Goal: Task Accomplishment & Management: Complete application form

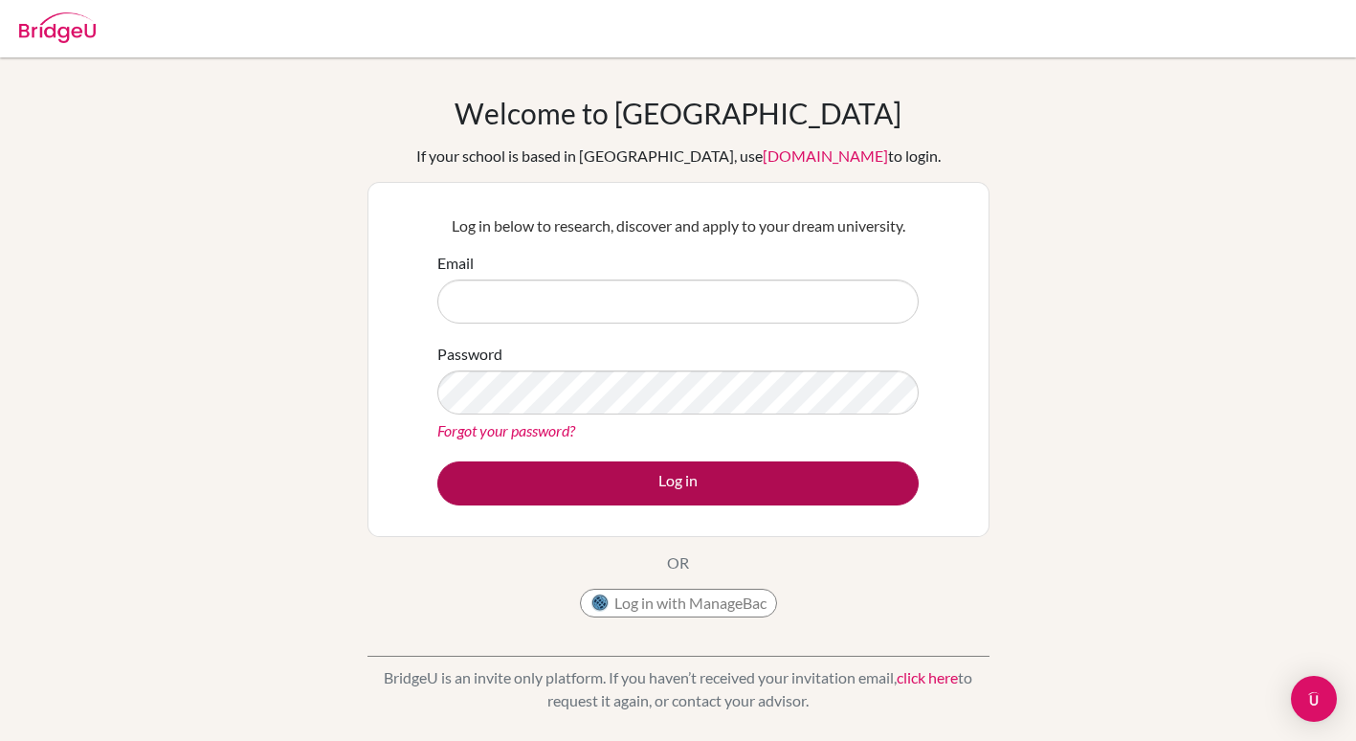
type input "[PERSON_NAME][EMAIL_ADDRESS][DOMAIN_NAME]"
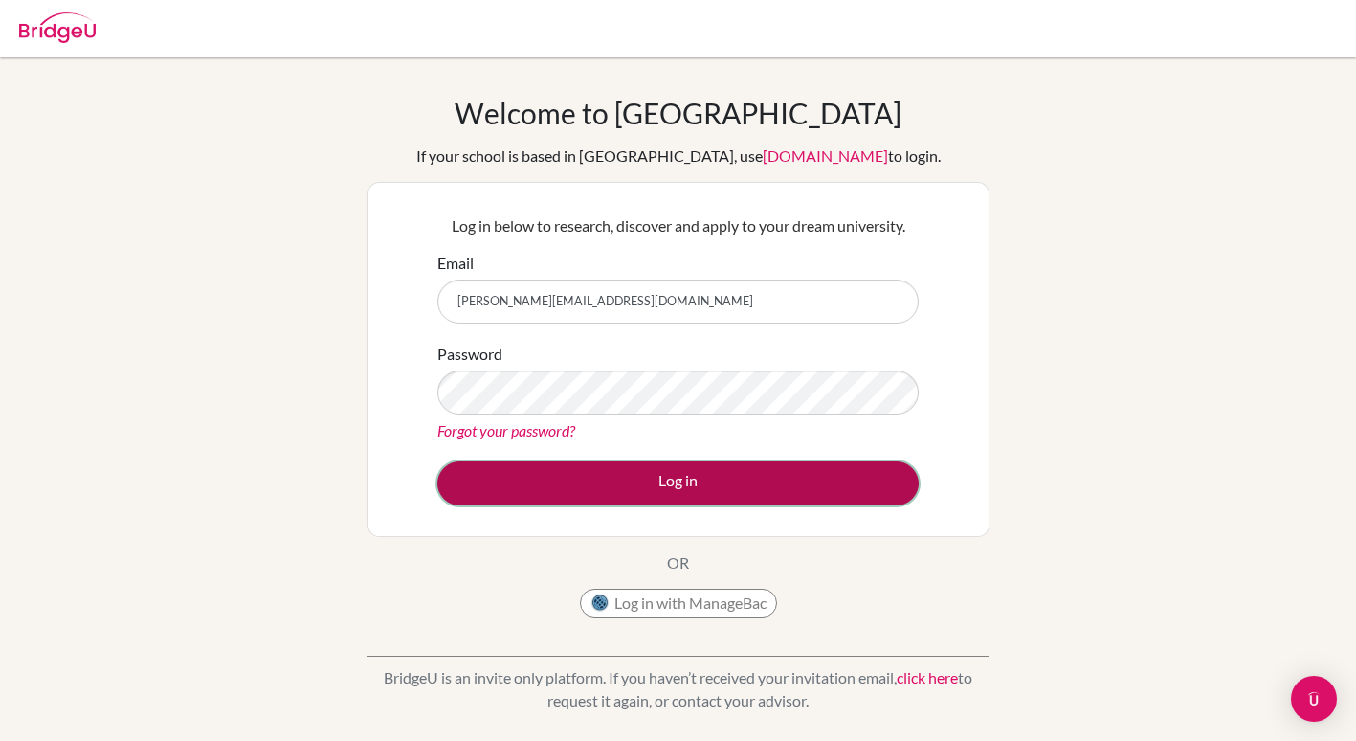
click at [679, 481] on button "Log in" at bounding box center [677, 483] width 481 height 44
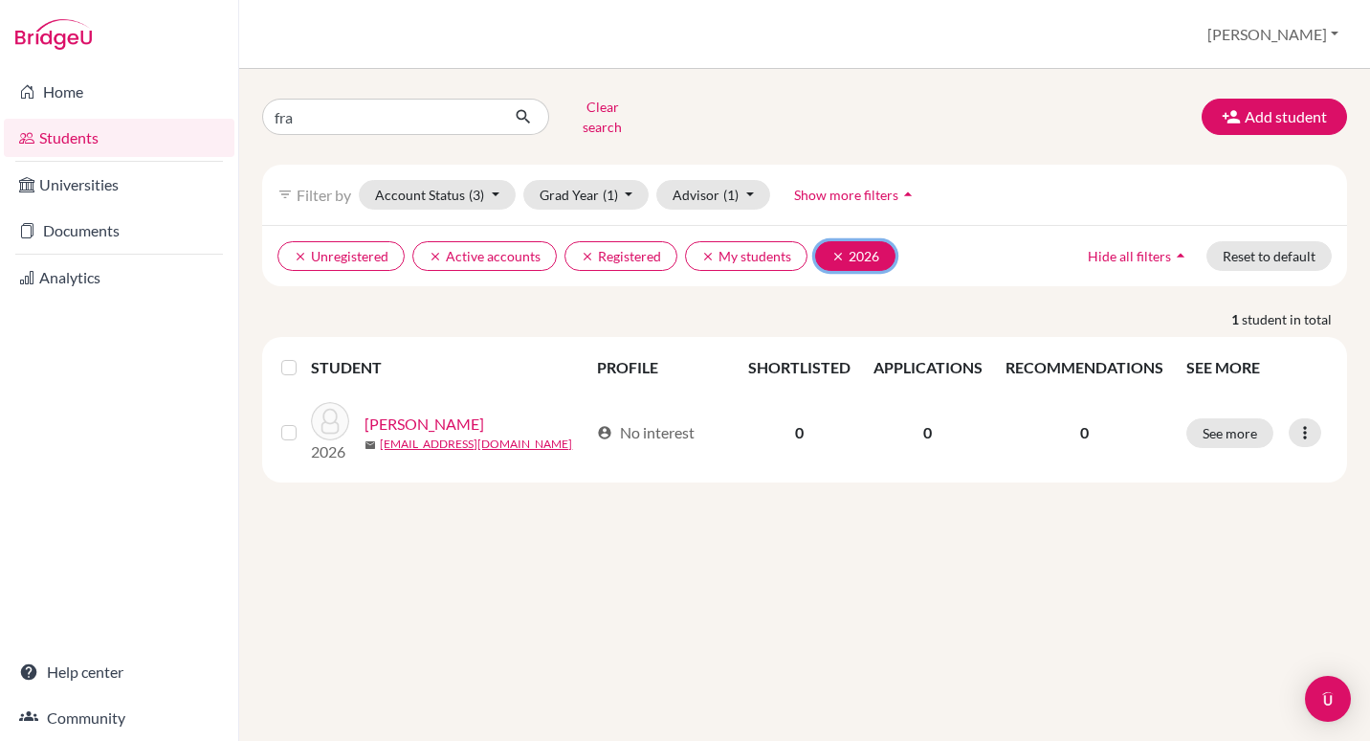
click at [838, 250] on icon "clear" at bounding box center [838, 256] width 13 height 13
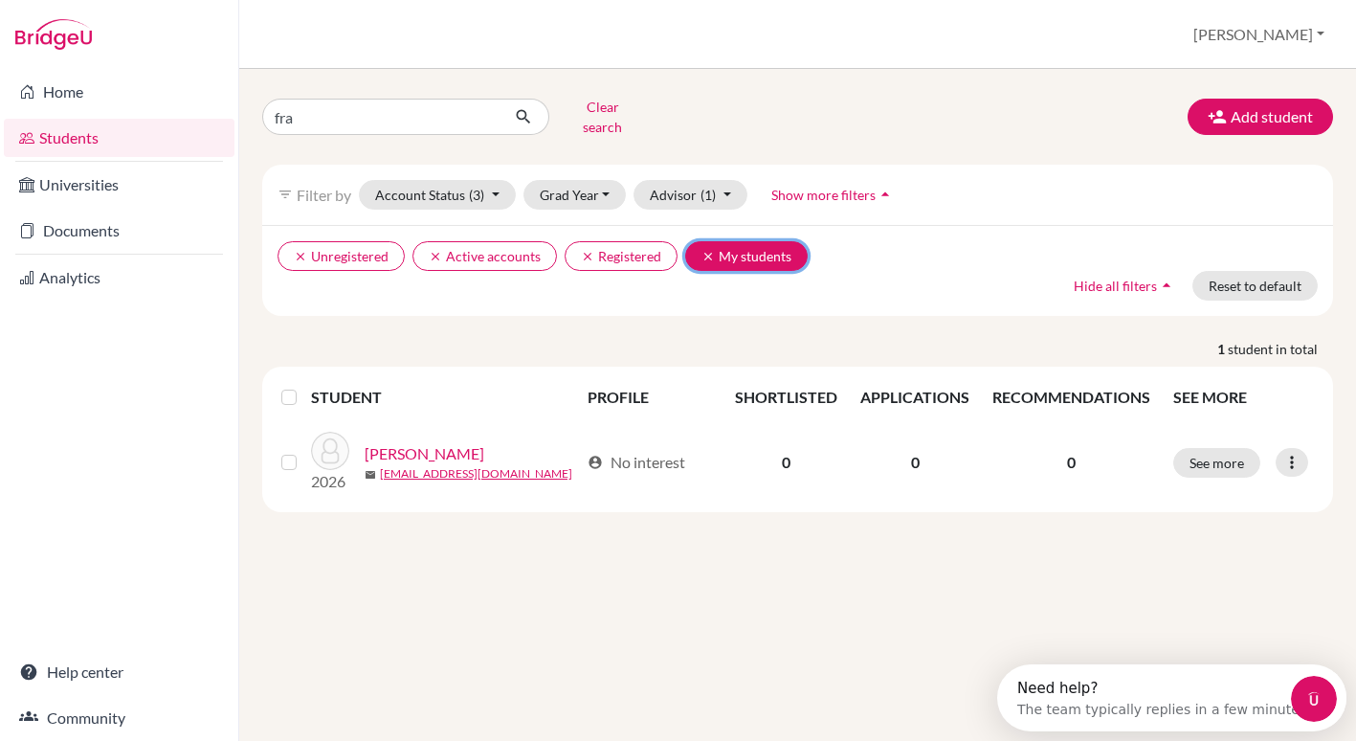
click at [704, 250] on icon "clear" at bounding box center [707, 256] width 13 height 13
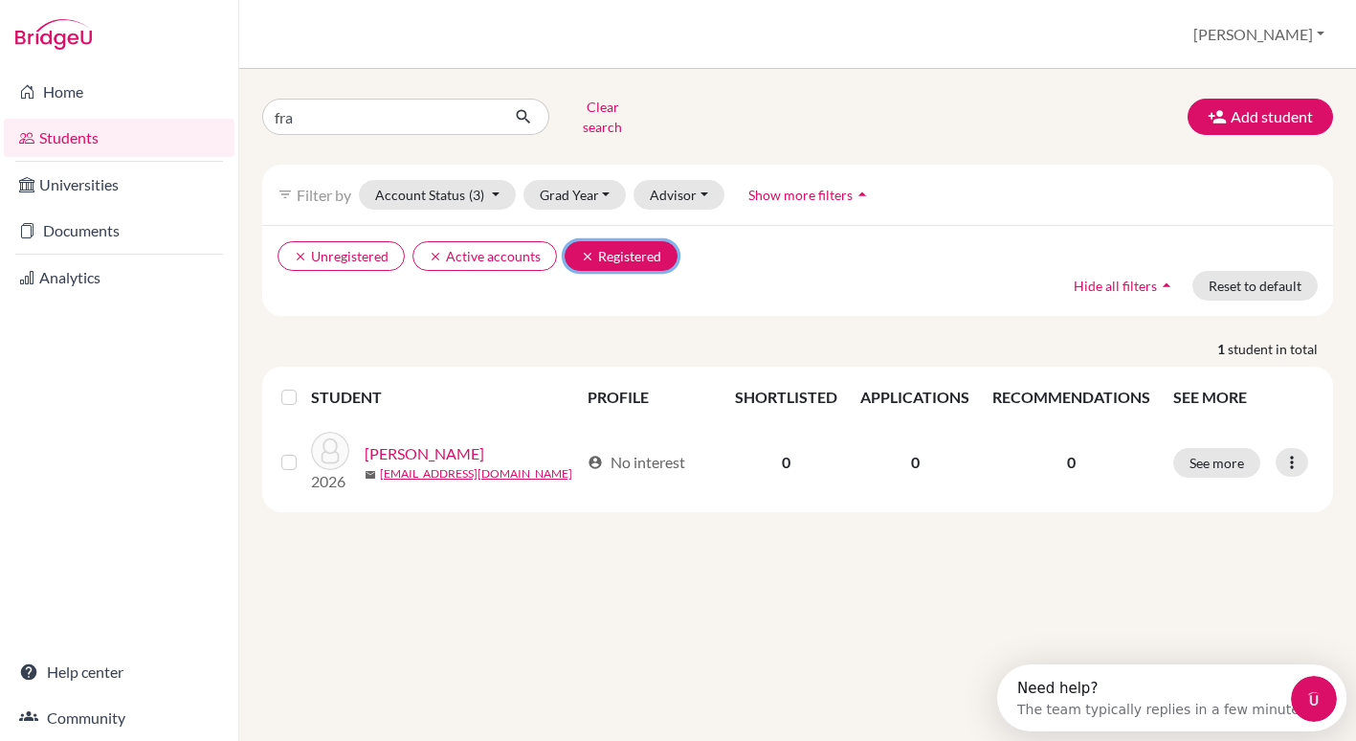
click at [589, 250] on icon "clear" at bounding box center [587, 256] width 13 height 13
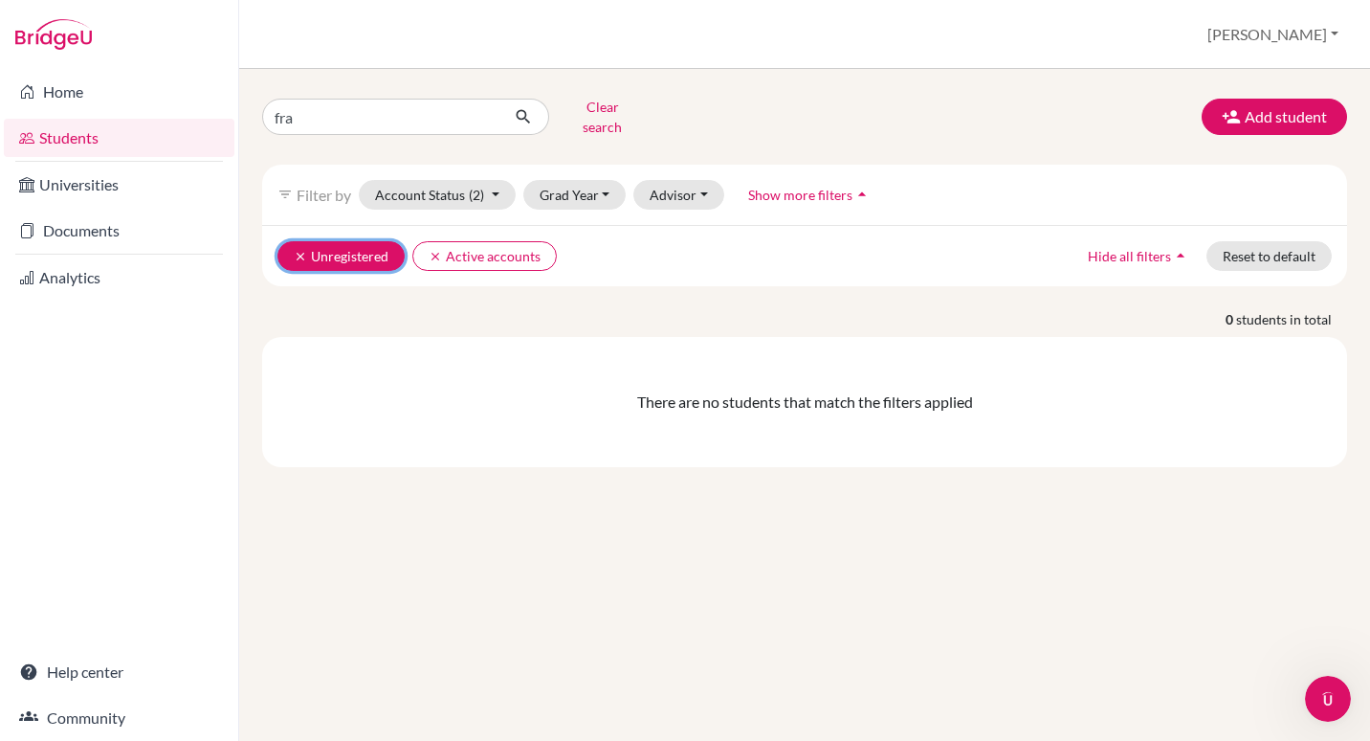
click at [302, 250] on icon "clear" at bounding box center [300, 256] width 13 height 13
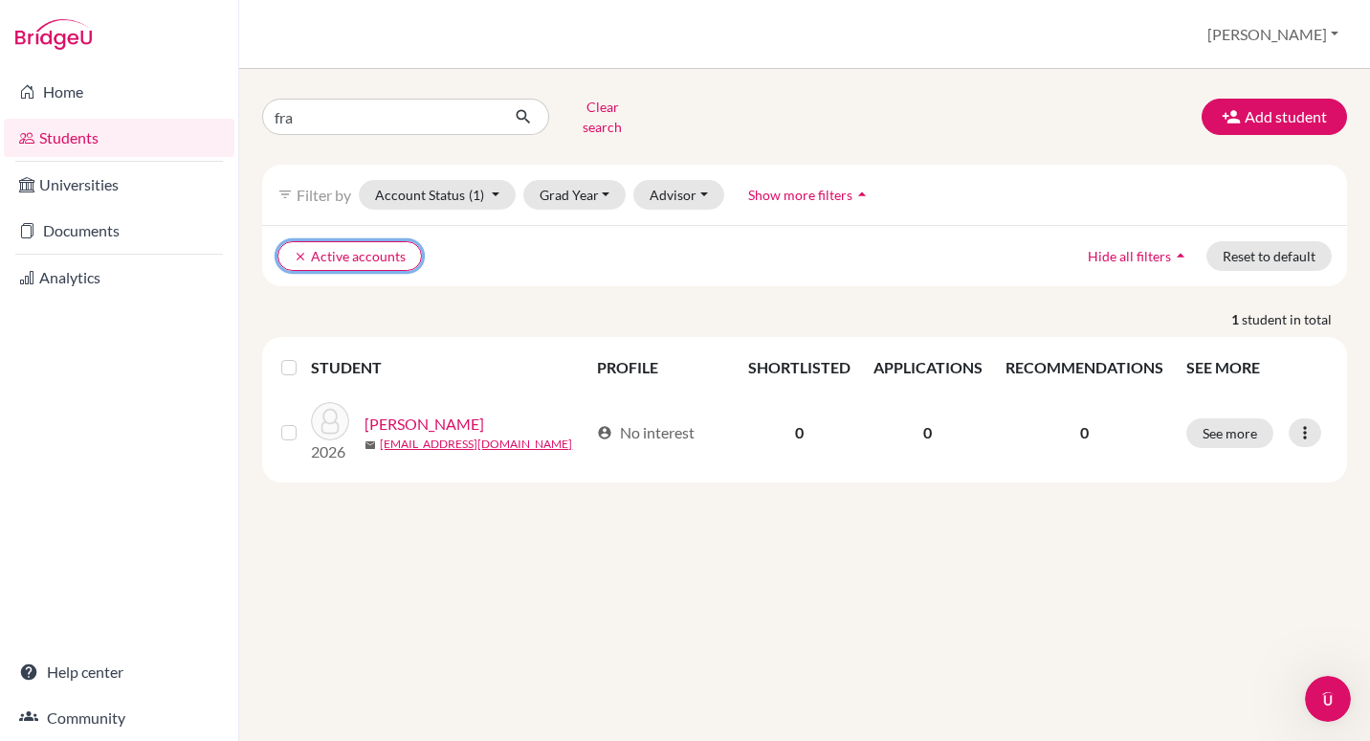
click at [302, 250] on icon "clear" at bounding box center [300, 256] width 13 height 13
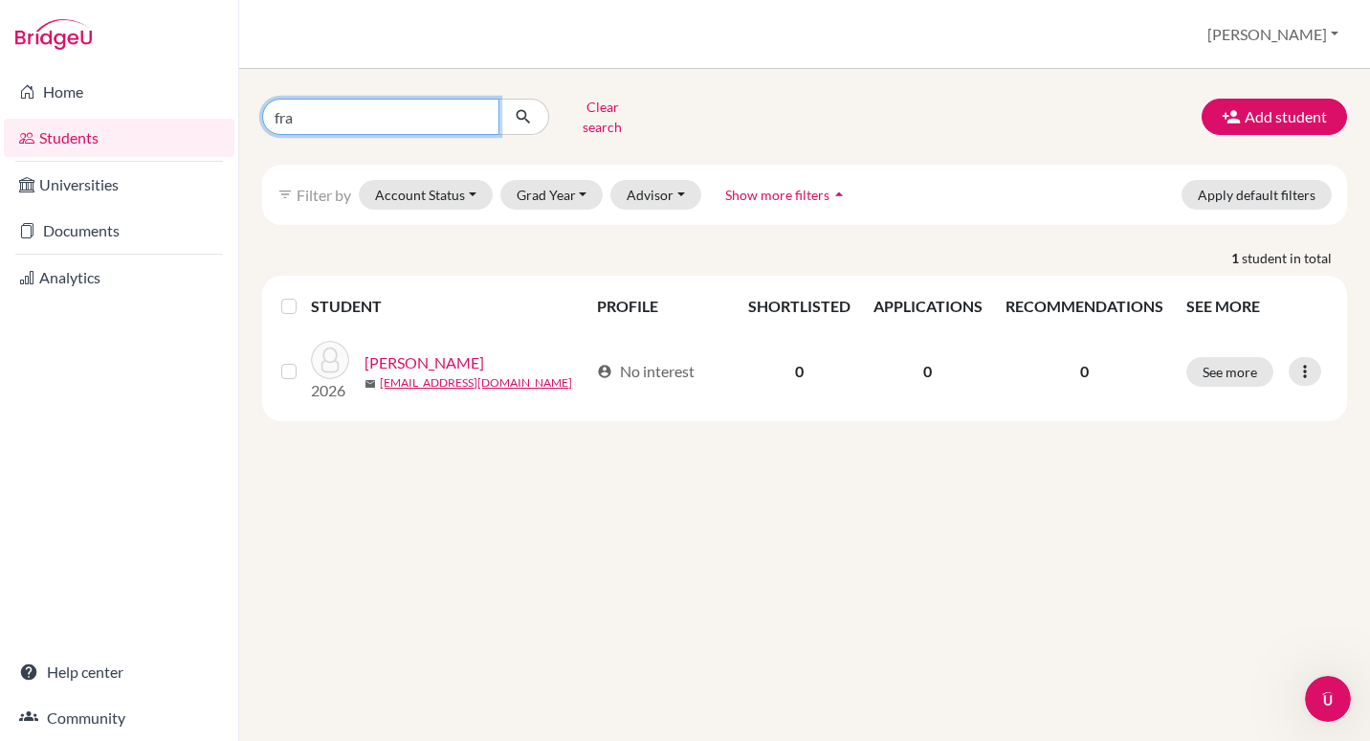
click at [308, 112] on input "fra" at bounding box center [380, 117] width 237 height 36
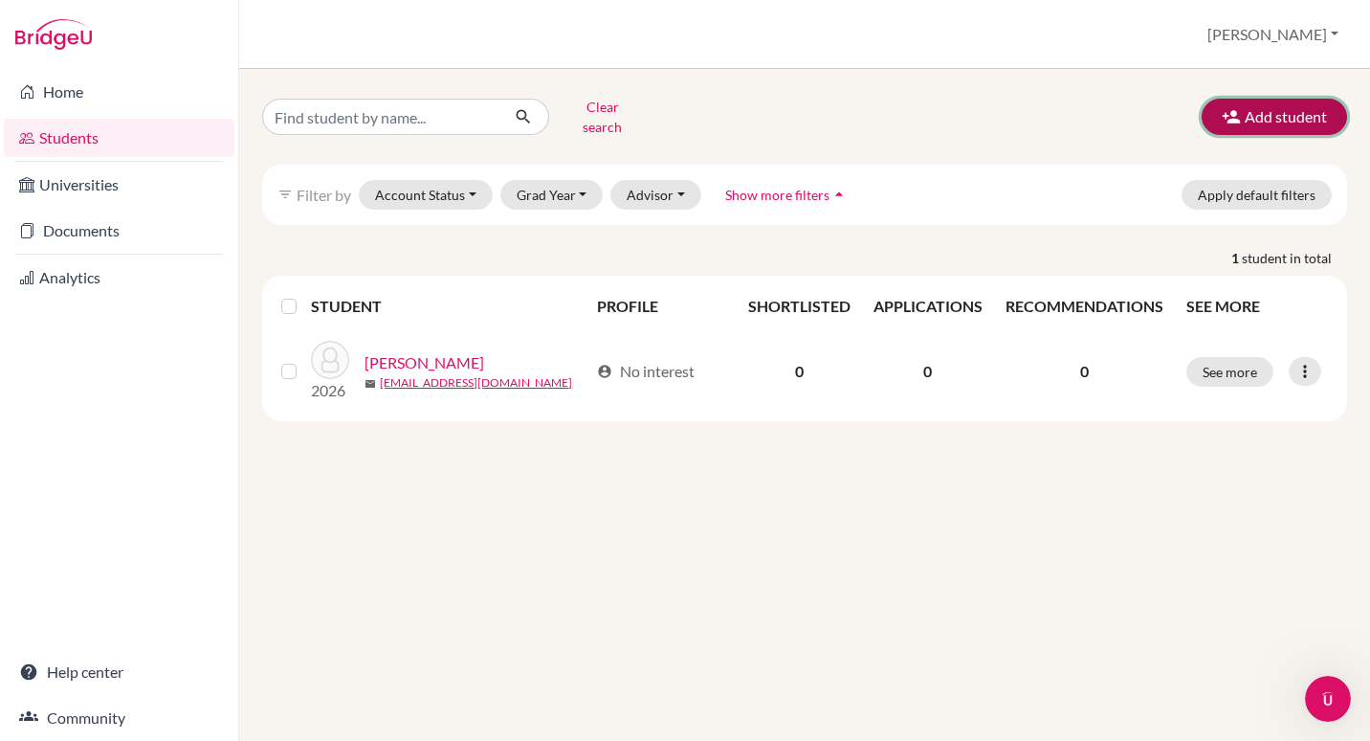
click at [1278, 108] on button "Add student" at bounding box center [1274, 117] width 145 height 36
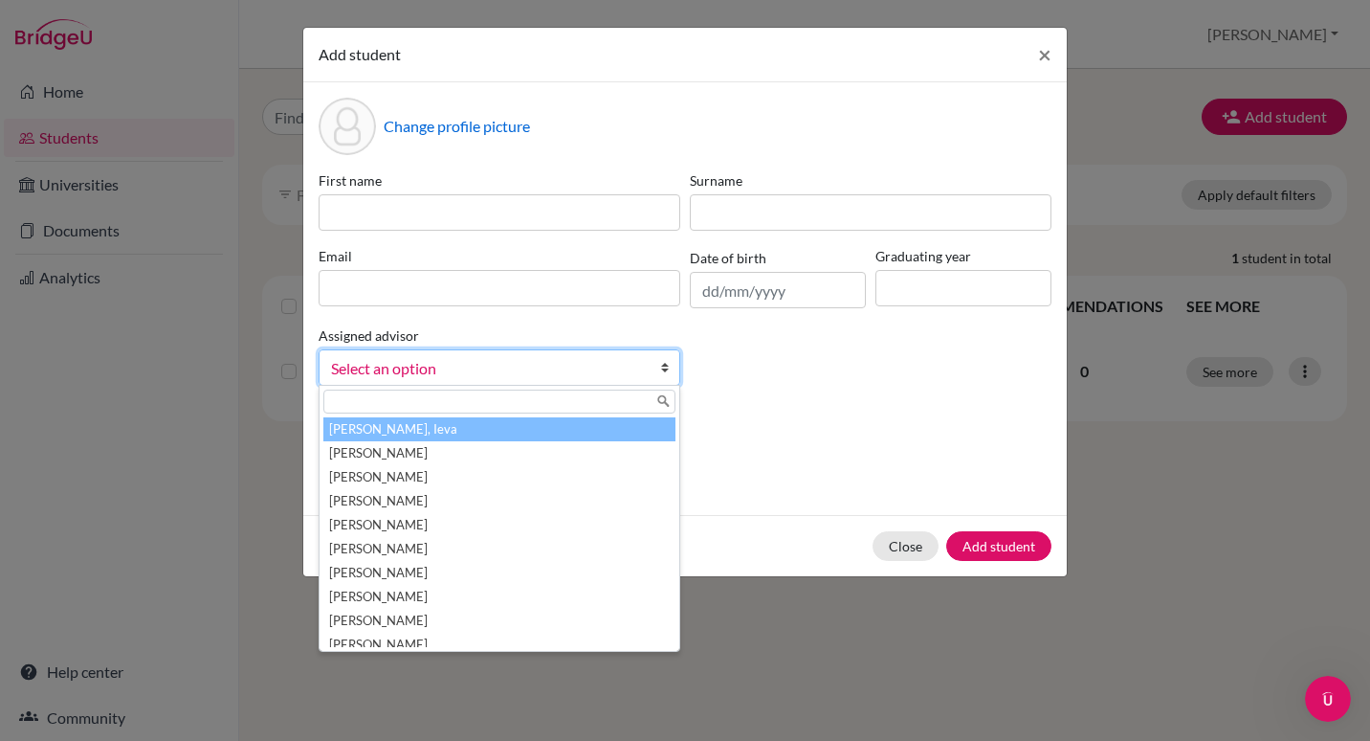
click at [623, 363] on span "Select an option" at bounding box center [487, 368] width 312 height 25
click at [973, 294] on input at bounding box center [964, 288] width 176 height 36
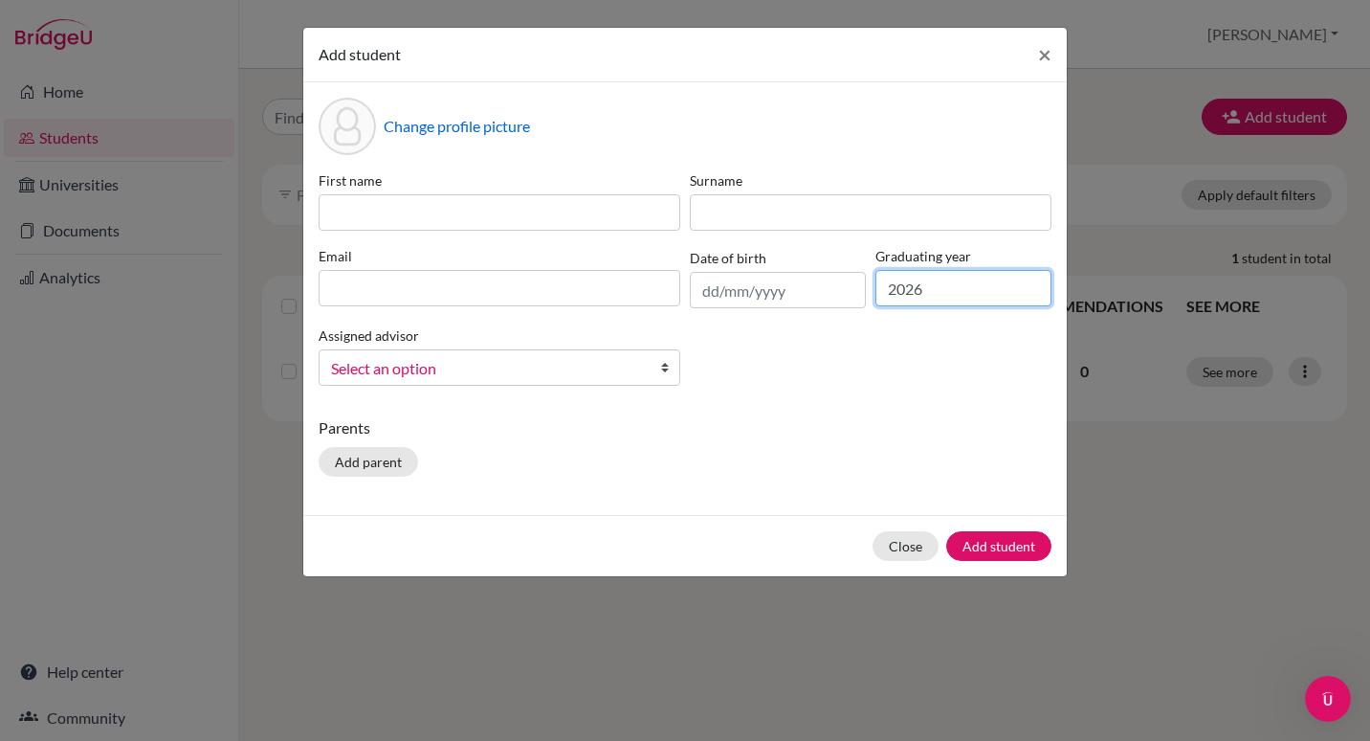
type input "2026"
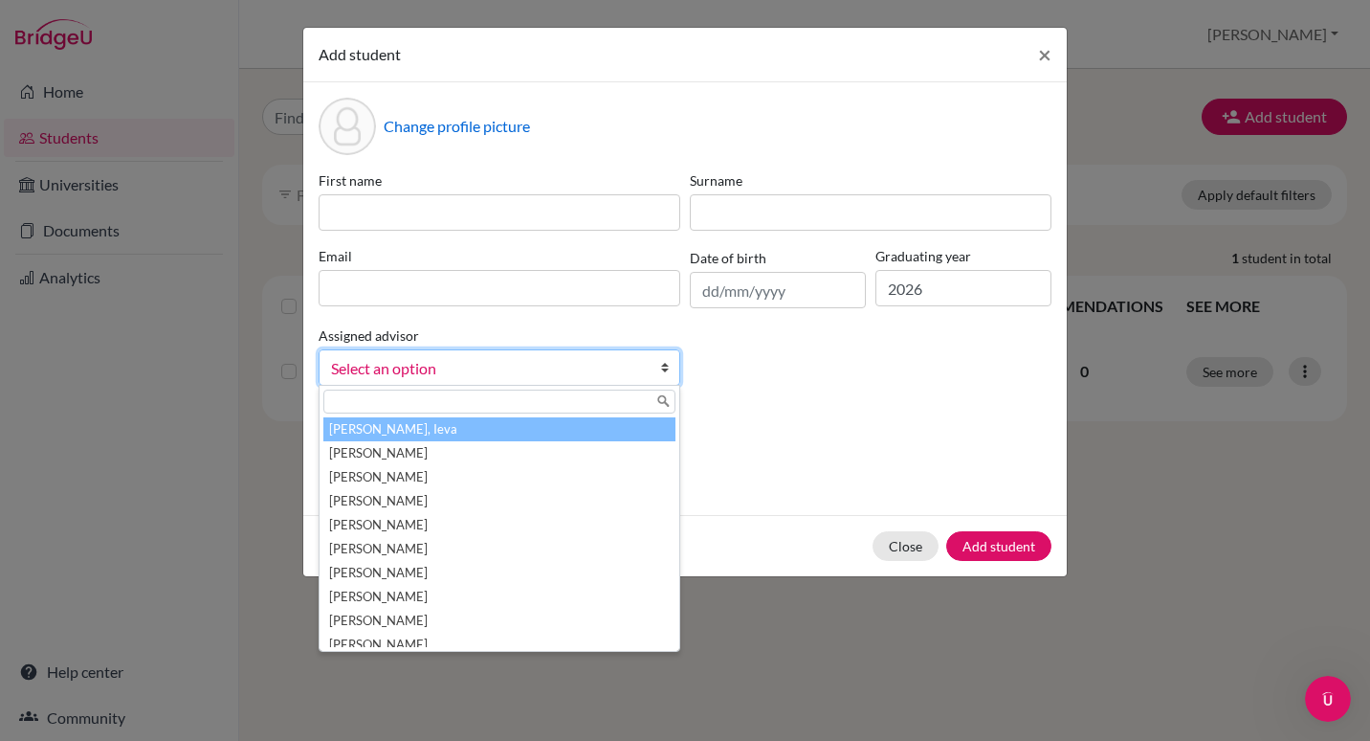
click at [549, 367] on span "Select an option" at bounding box center [487, 368] width 312 height 25
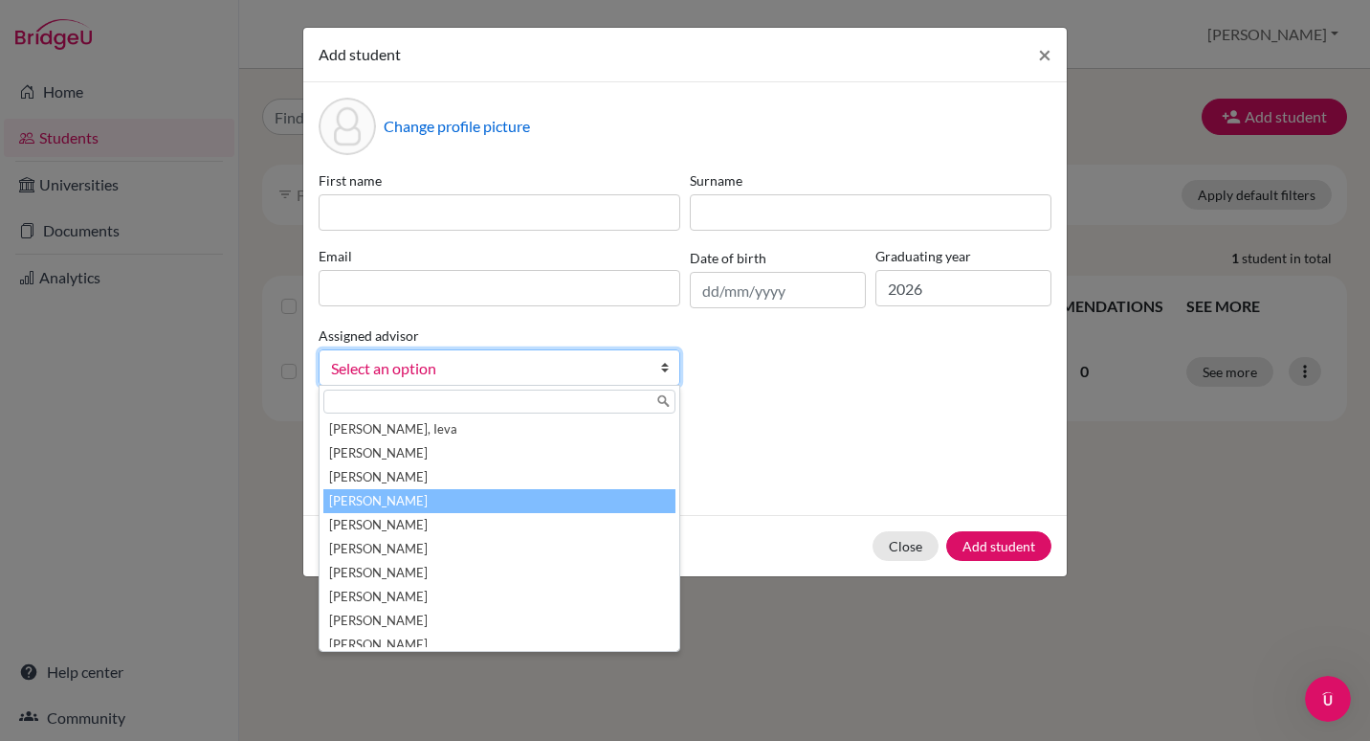
click at [402, 502] on li "Curpek, Michael" at bounding box center [499, 501] width 352 height 24
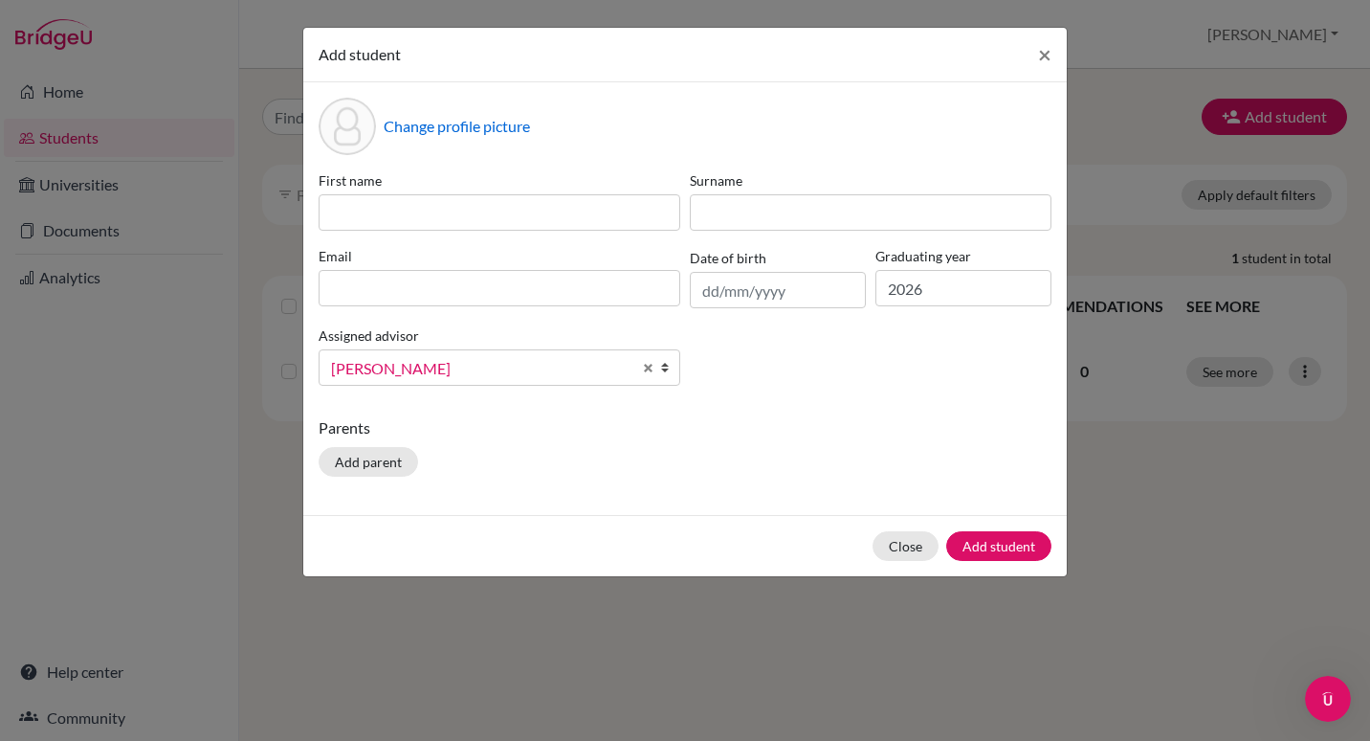
click at [604, 387] on div "First name Surname Email Date of birth Graduating year 2026 Assigned advisor Ba…" at bounding box center [685, 285] width 743 height 231
click at [428, 218] on input at bounding box center [500, 212] width 362 height 36
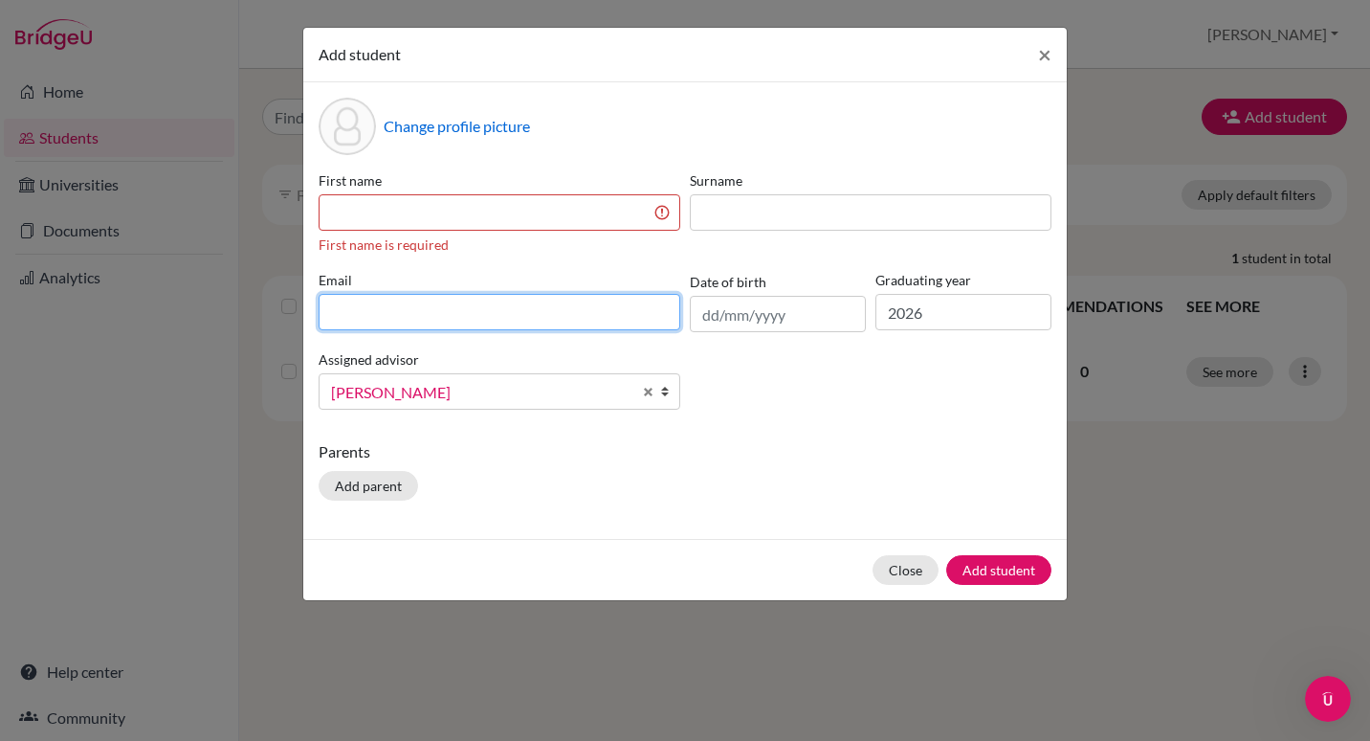
click at [341, 281] on div "Email" at bounding box center [499, 301] width 371 height 62
drag, startPoint x: 341, startPoint y: 281, endPoint x: 333, endPoint y: 312, distance: 31.6
click at [333, 312] on input at bounding box center [500, 312] width 362 height 36
paste input "26-004@isriga.lv"
type input "26-004@isriga.lv"
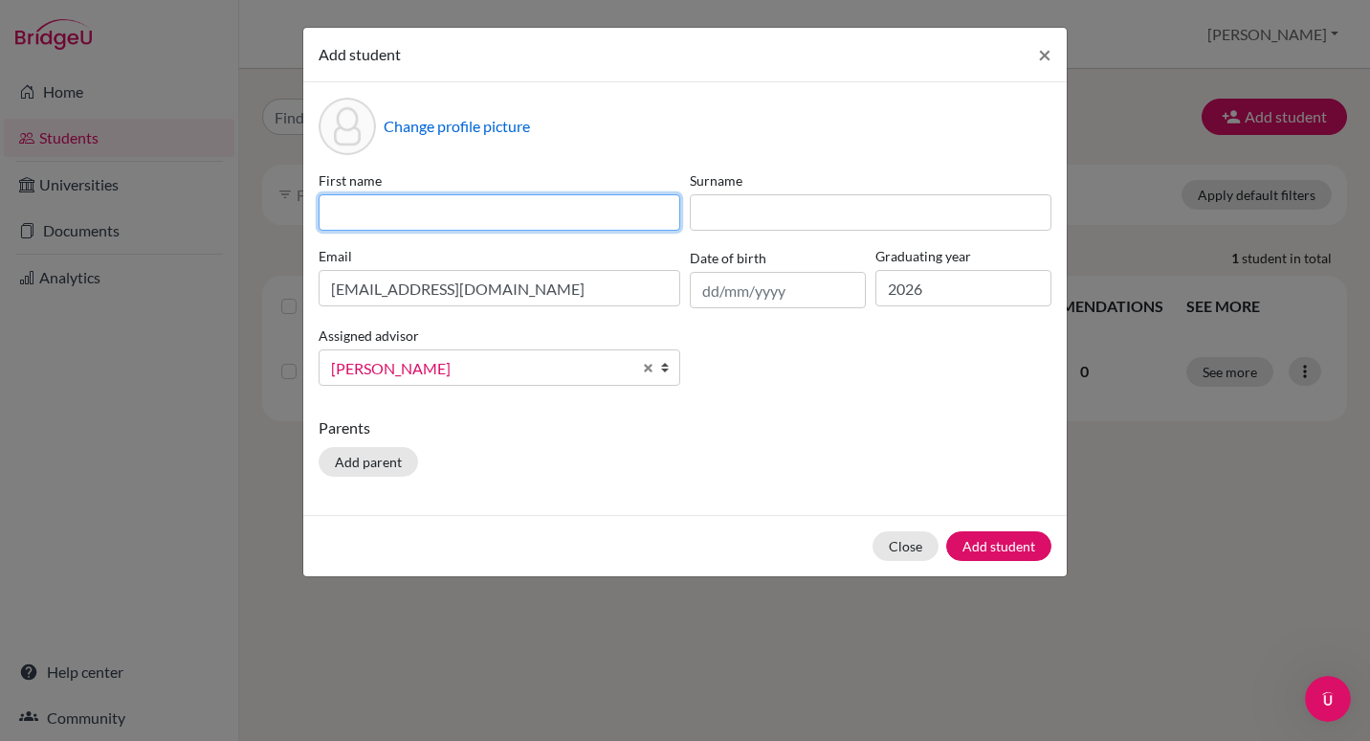
click at [425, 209] on input at bounding box center [500, 212] width 362 height 36
type input "Ketevan"
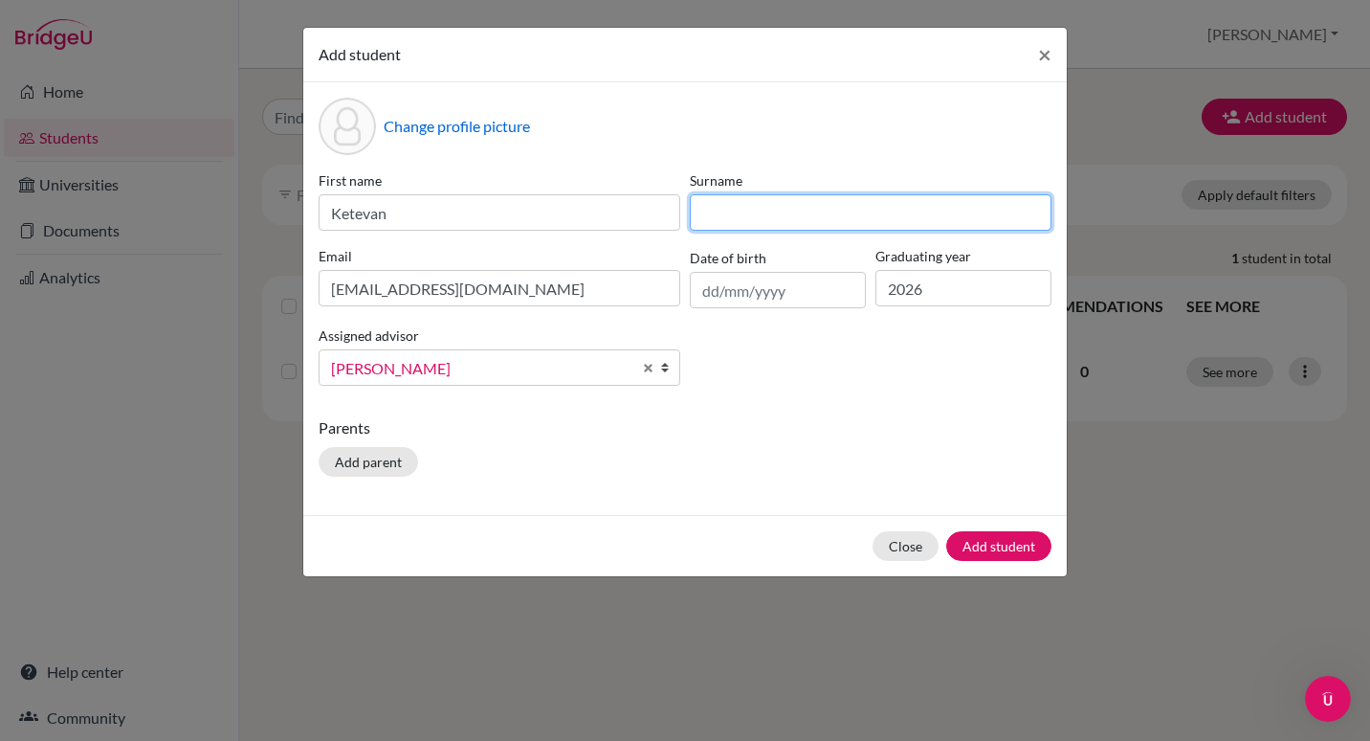
click at [795, 213] on input at bounding box center [871, 212] width 362 height 36
type input "Lominadze"
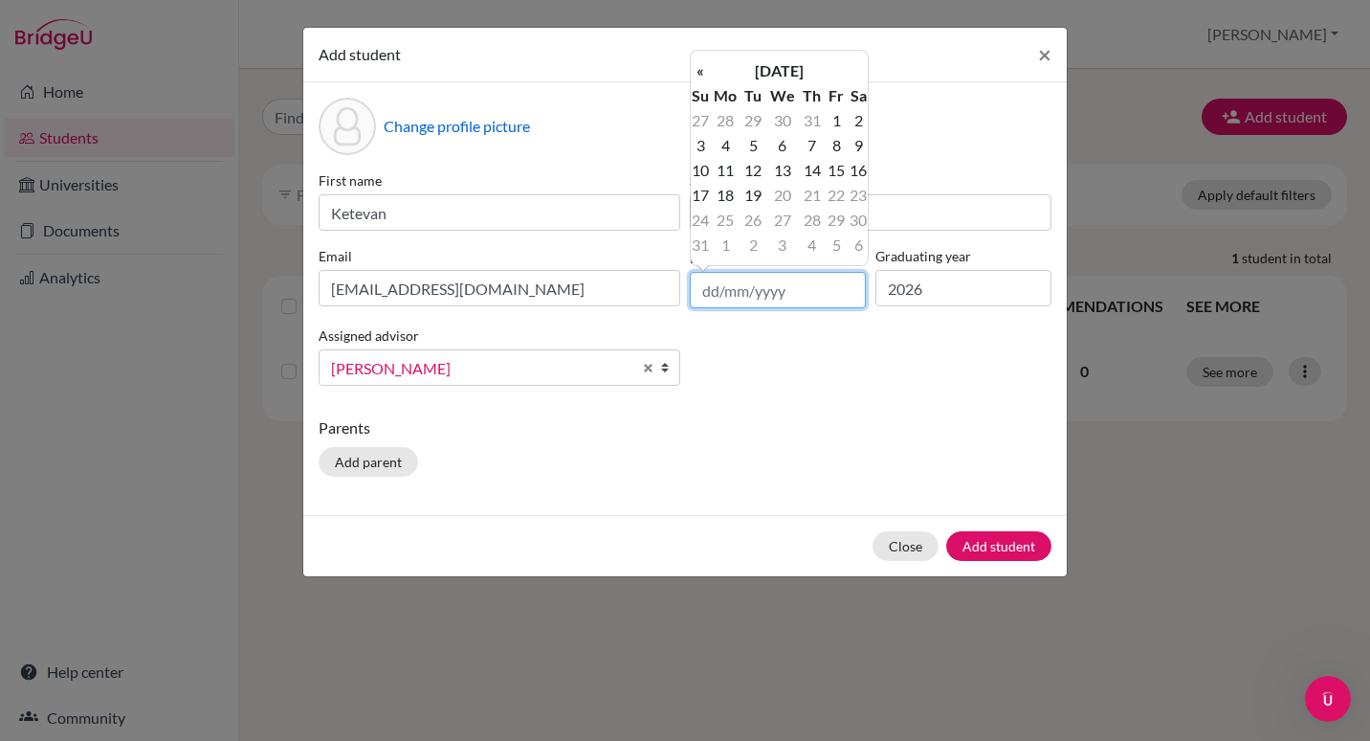
click at [726, 289] on input "text" at bounding box center [778, 290] width 176 height 36
type input "30/11/2008"
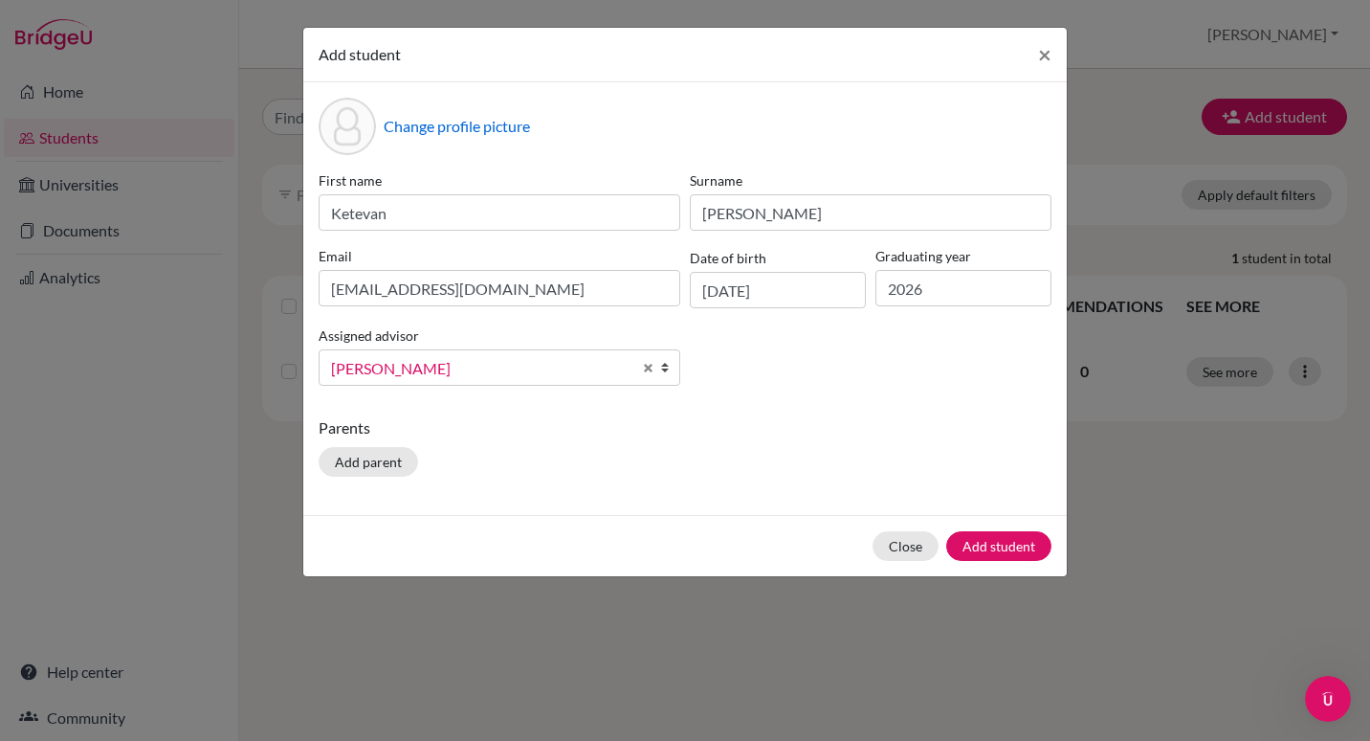
click at [829, 355] on div "First name Ketevan Surname Lominadze Email 26-004@isriga.lv Date of birth 30/11…" at bounding box center [685, 285] width 743 height 231
click at [859, 387] on div "First name Ketevan Surname Lominadze Email 26-004@isriga.lv Date of birth 30/11…" at bounding box center [685, 285] width 743 height 231
click at [990, 544] on button "Add student" at bounding box center [998, 546] width 105 height 30
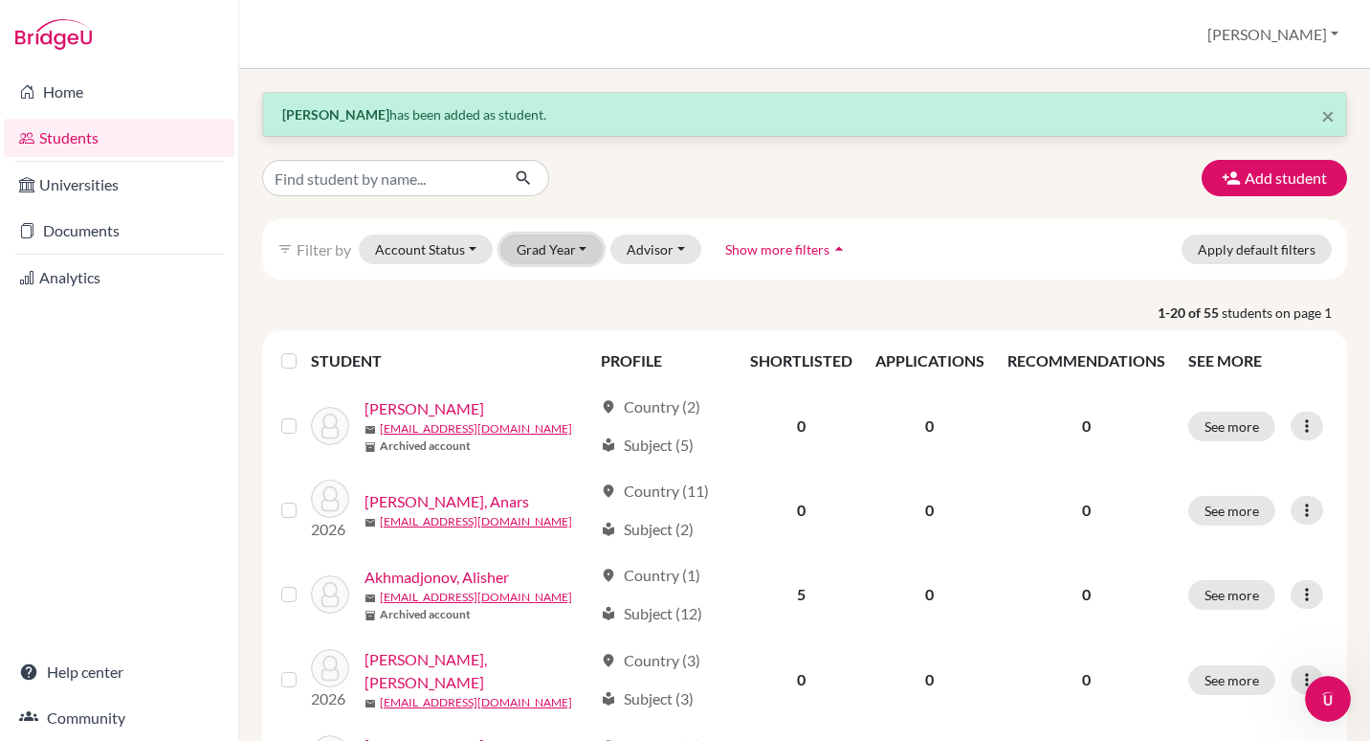
click at [556, 247] on button "Grad Year" at bounding box center [552, 249] width 103 height 30
click at [546, 321] on span "2026" at bounding box center [541, 320] width 34 height 23
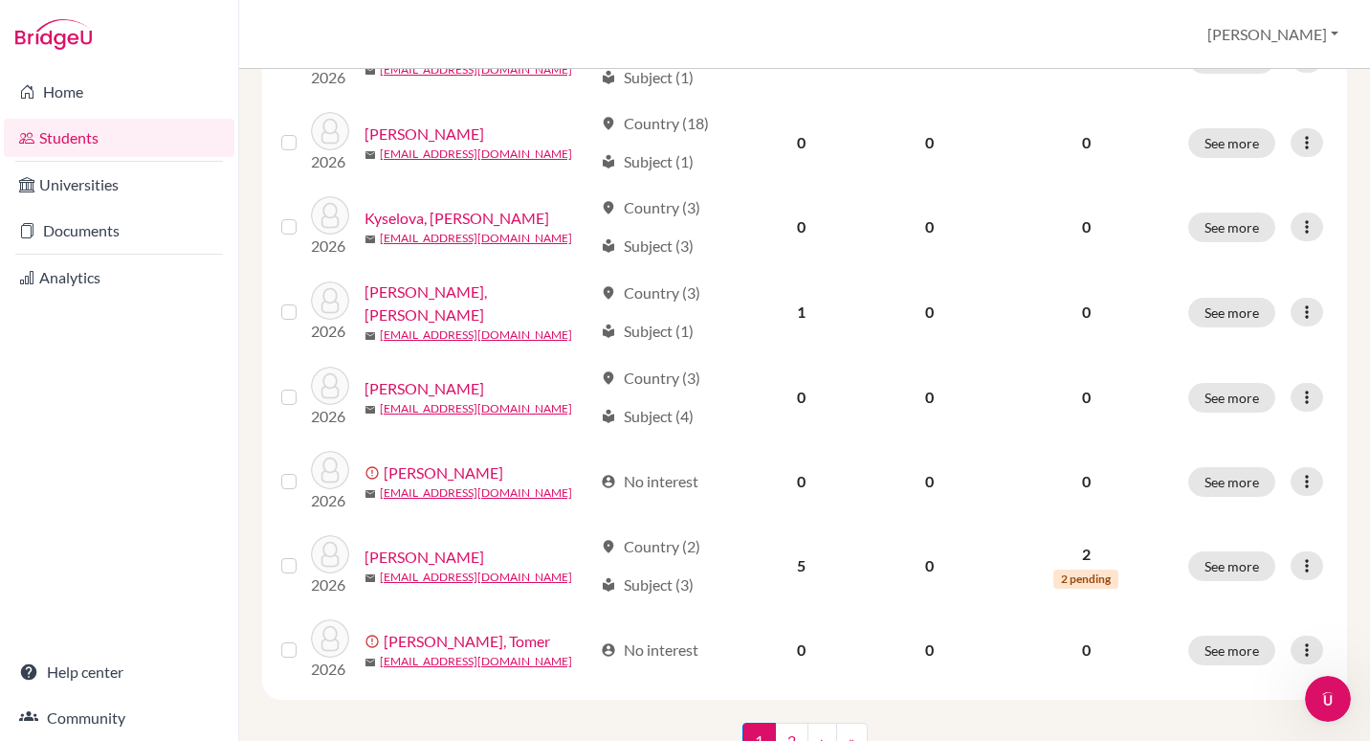
scroll to position [1452, 0]
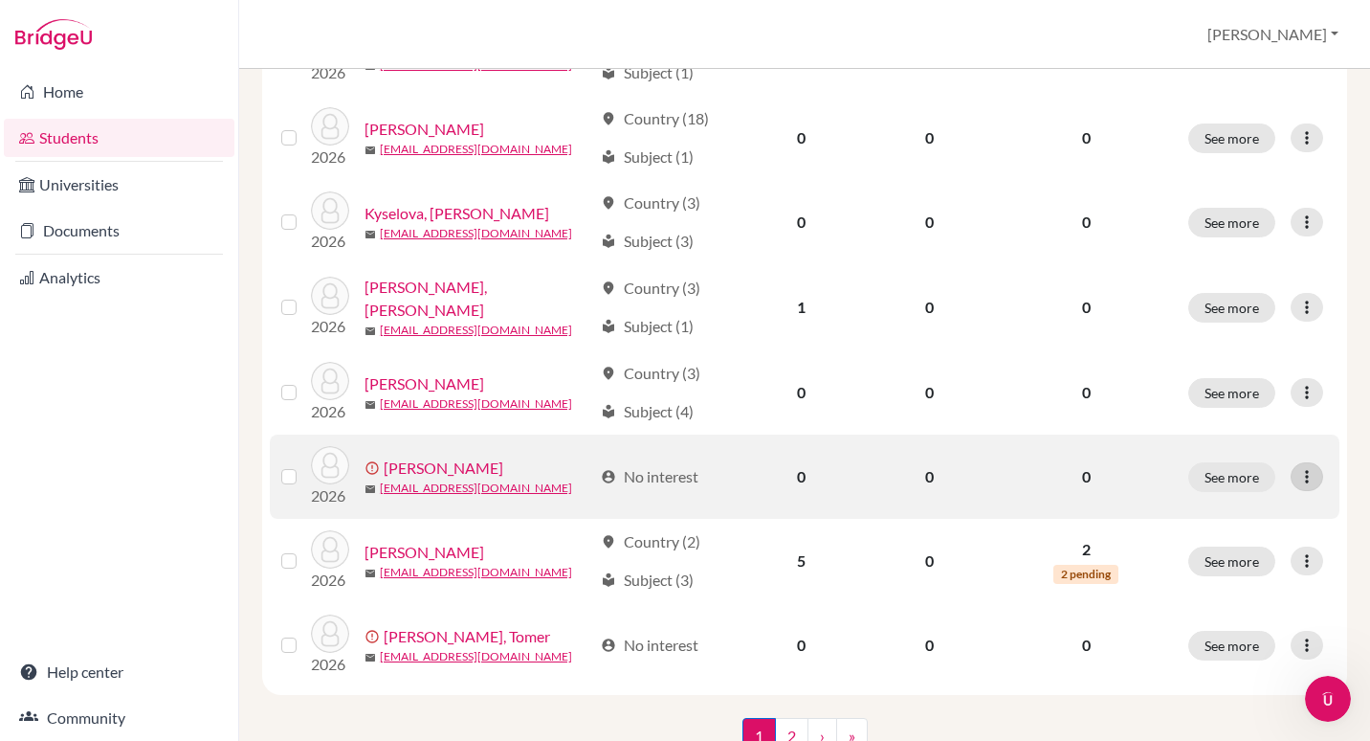
click at [1298, 467] on icon at bounding box center [1307, 476] width 19 height 19
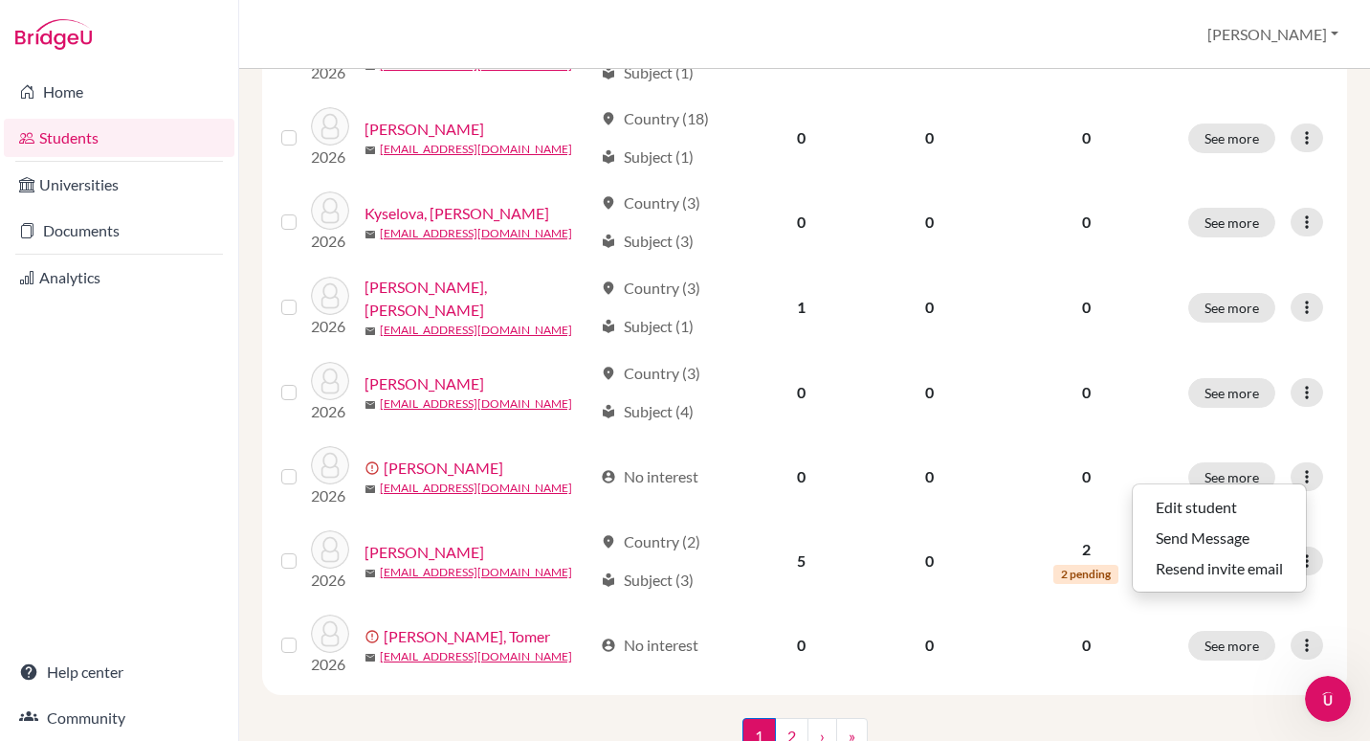
click at [998, 33] on div "Students overview Michael Profile School Settings Log out" at bounding box center [804, 34] width 1131 height 69
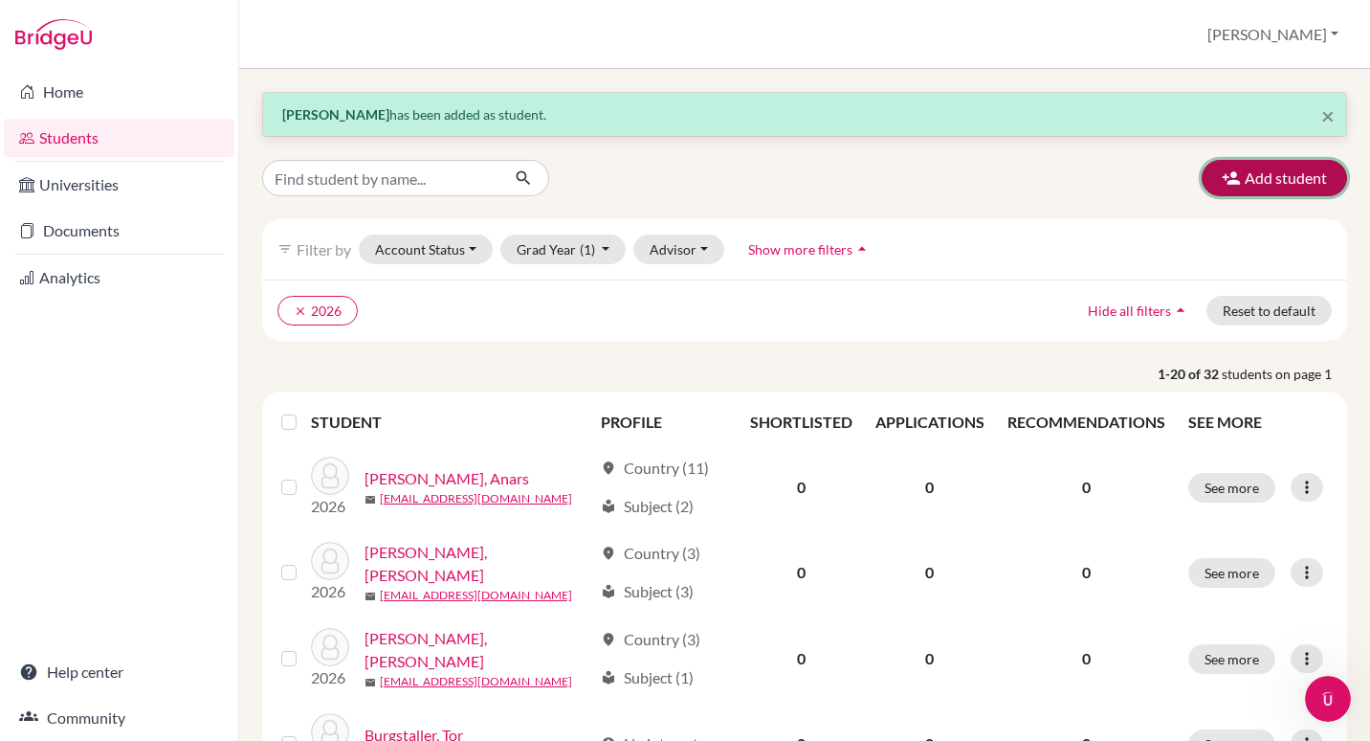
click at [1252, 183] on button "Add student" at bounding box center [1274, 178] width 145 height 36
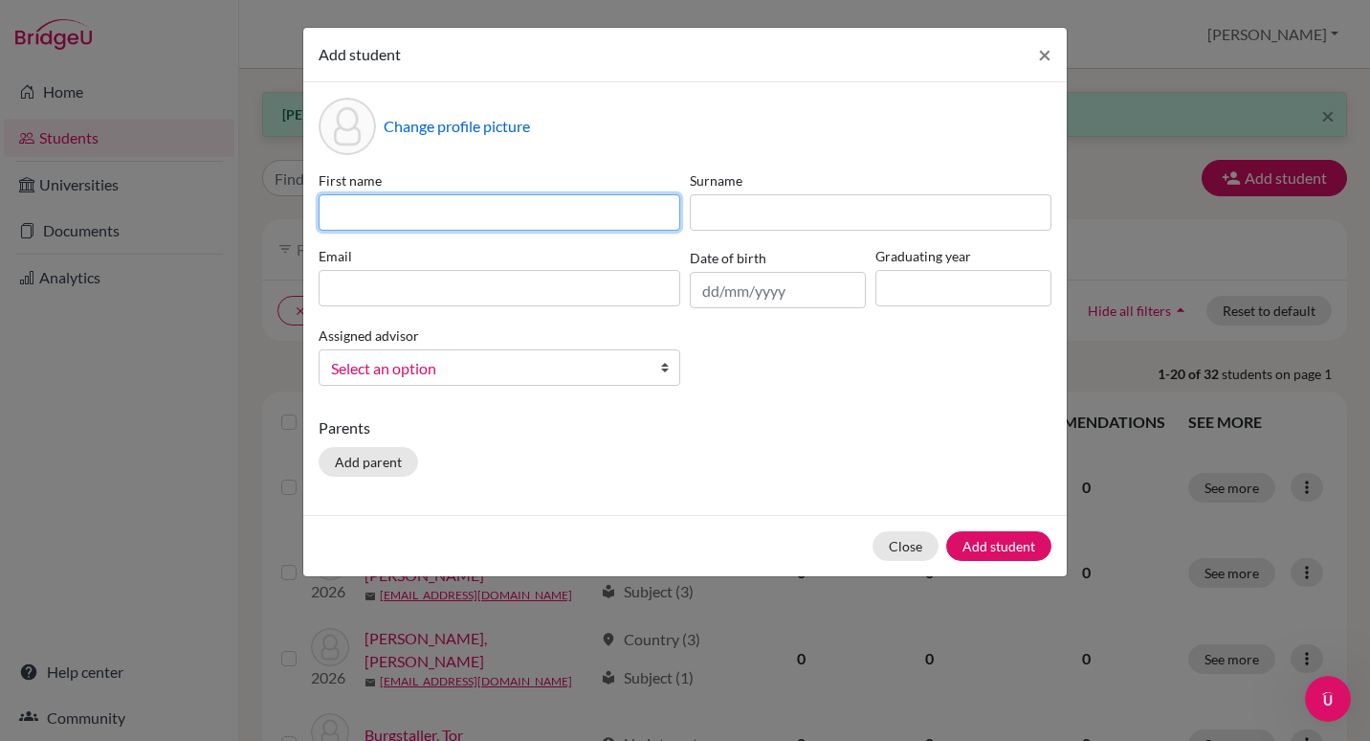
click at [522, 212] on input at bounding box center [500, 212] width 362 height 36
type input "Mariia"
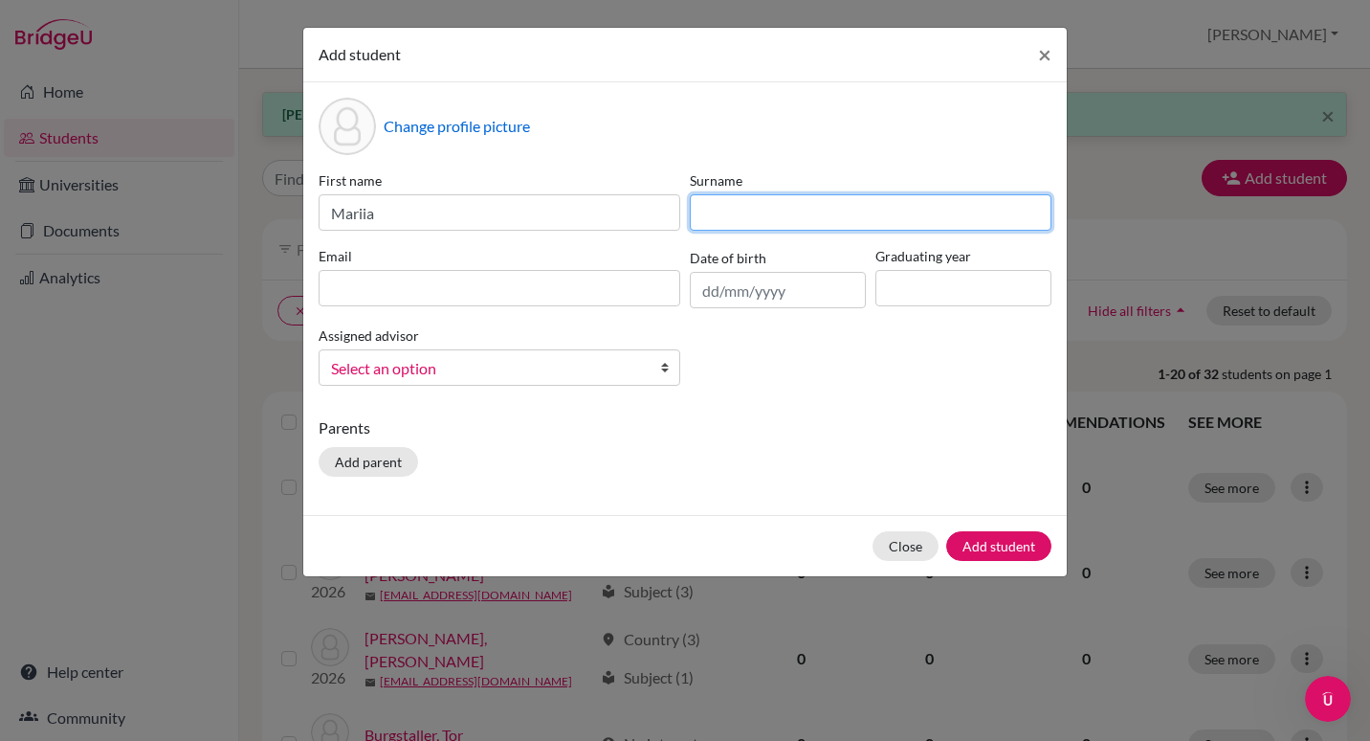
click at [753, 216] on input at bounding box center [871, 212] width 362 height 36
type input "Moskalenko"
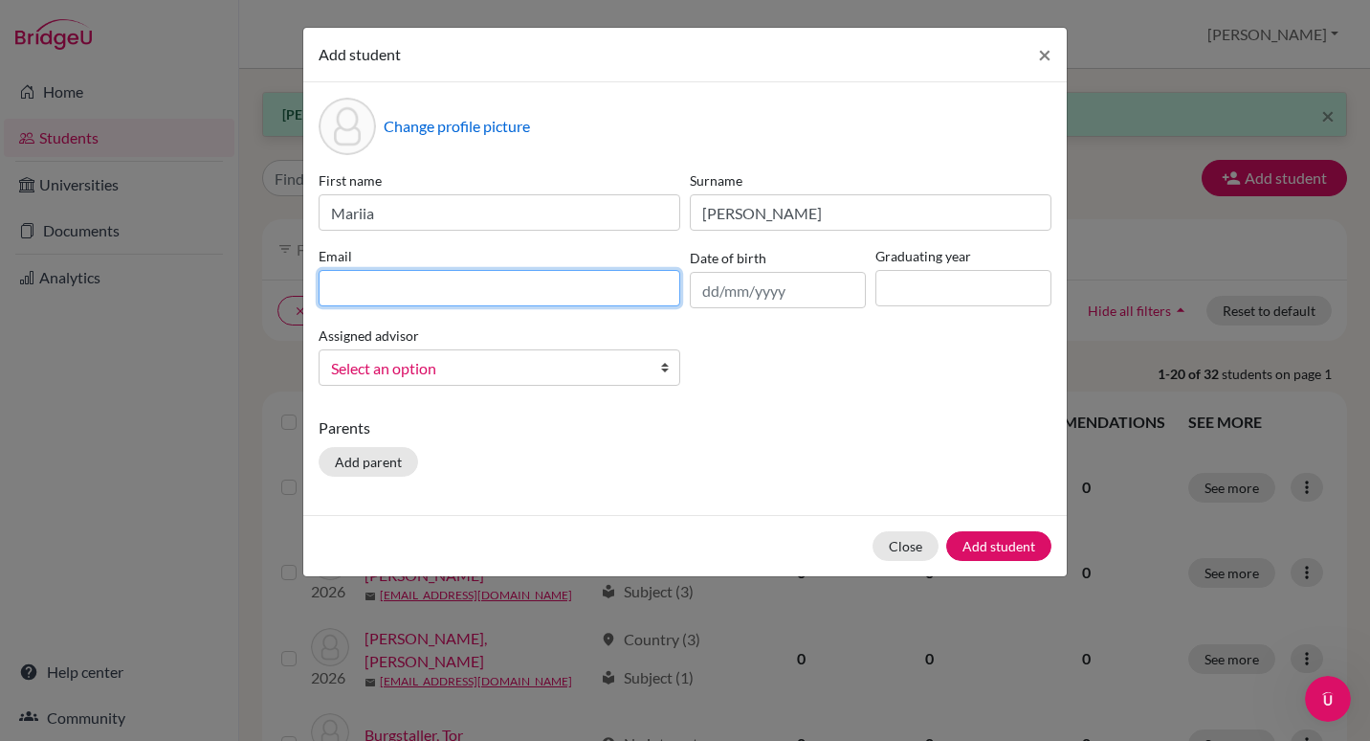
click at [462, 294] on input at bounding box center [500, 288] width 362 height 36
paste input "26-005@isriga.lv"
type input "26-005@isriga.lv"
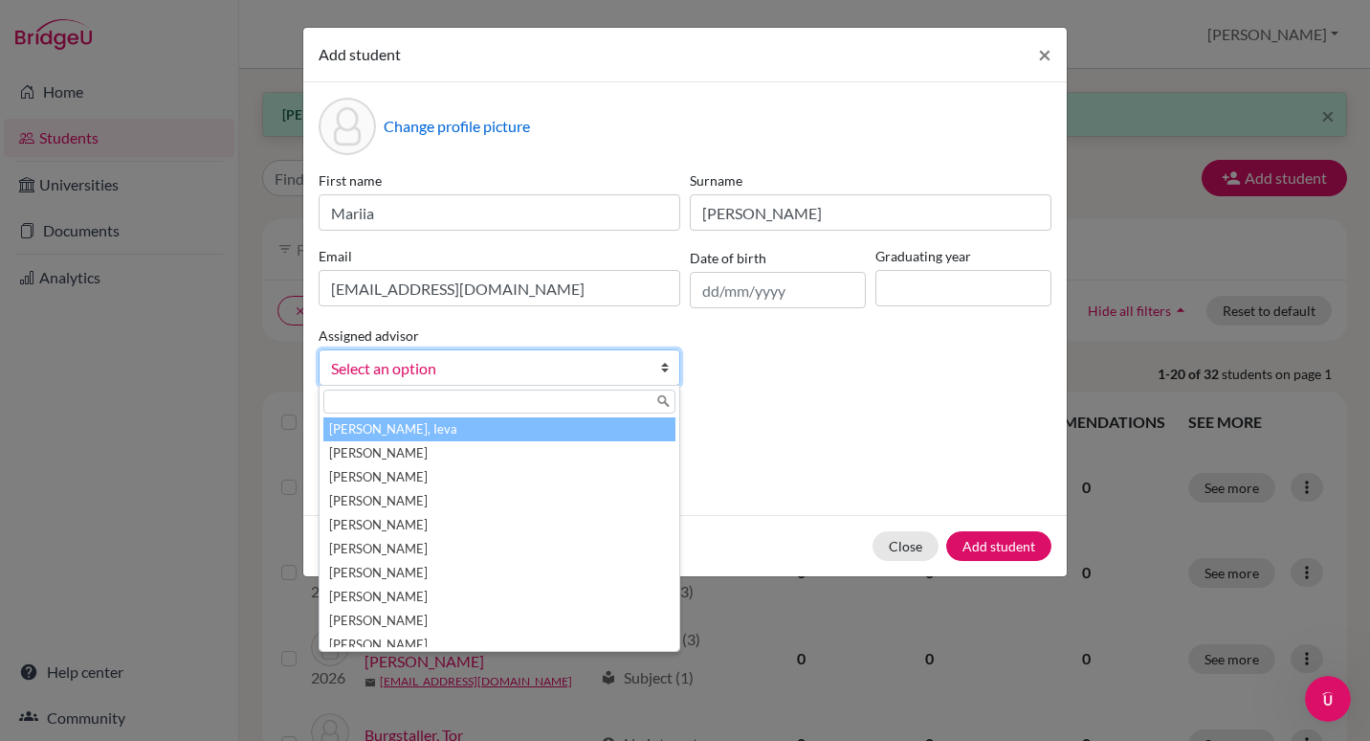
click at [474, 363] on span "Select an option" at bounding box center [487, 368] width 312 height 25
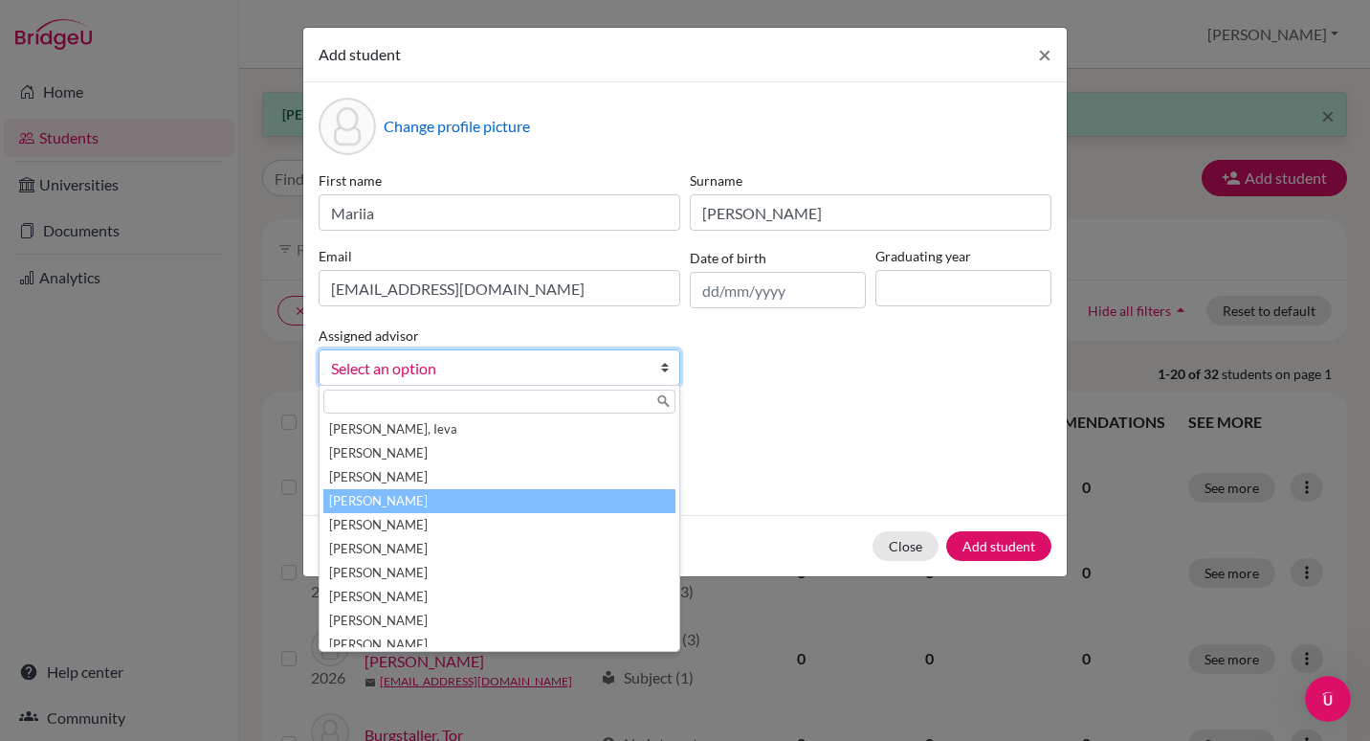
click at [384, 507] on li "Curpek, Michael" at bounding box center [499, 501] width 352 height 24
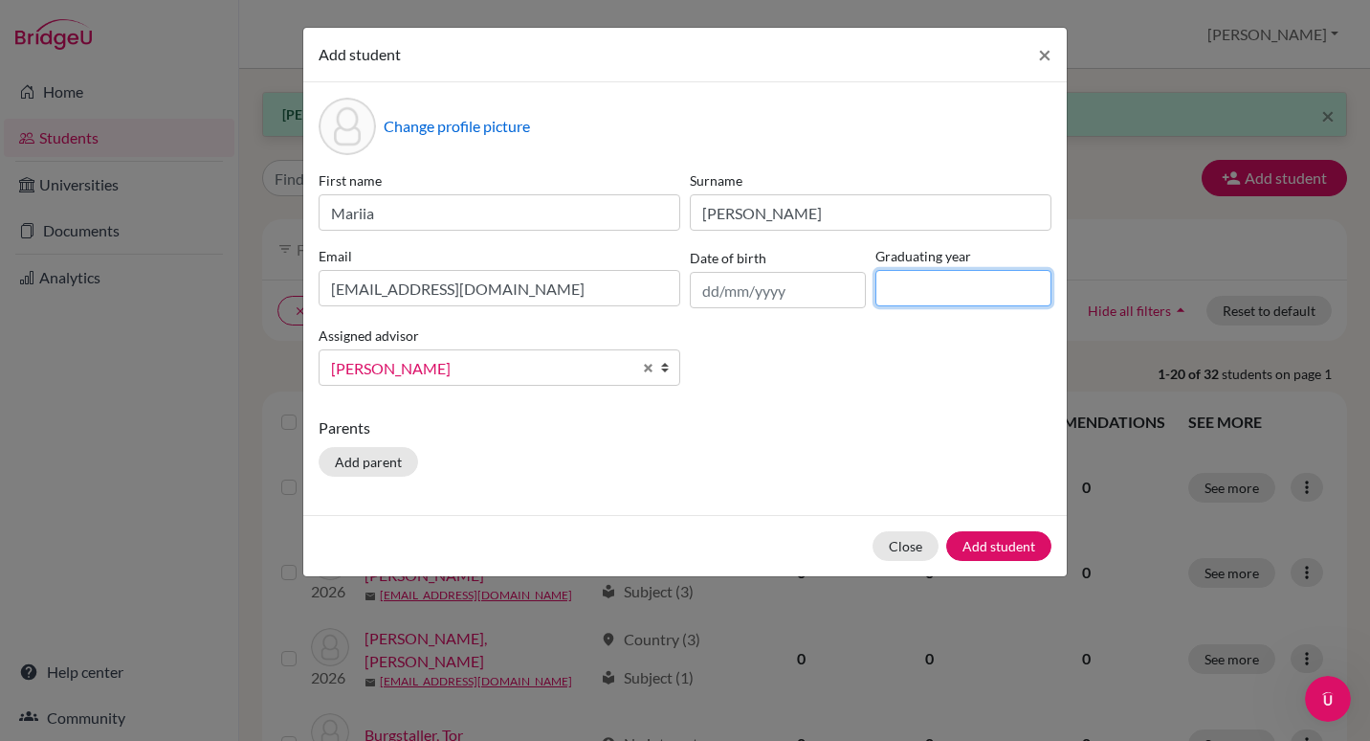
click at [943, 283] on input at bounding box center [964, 288] width 176 height 36
type input "2026"
click at [880, 382] on div "First name Mariia Surname Moskalenko Email 26-005@isriga.lv Date of birth Gradu…" at bounding box center [685, 285] width 743 height 231
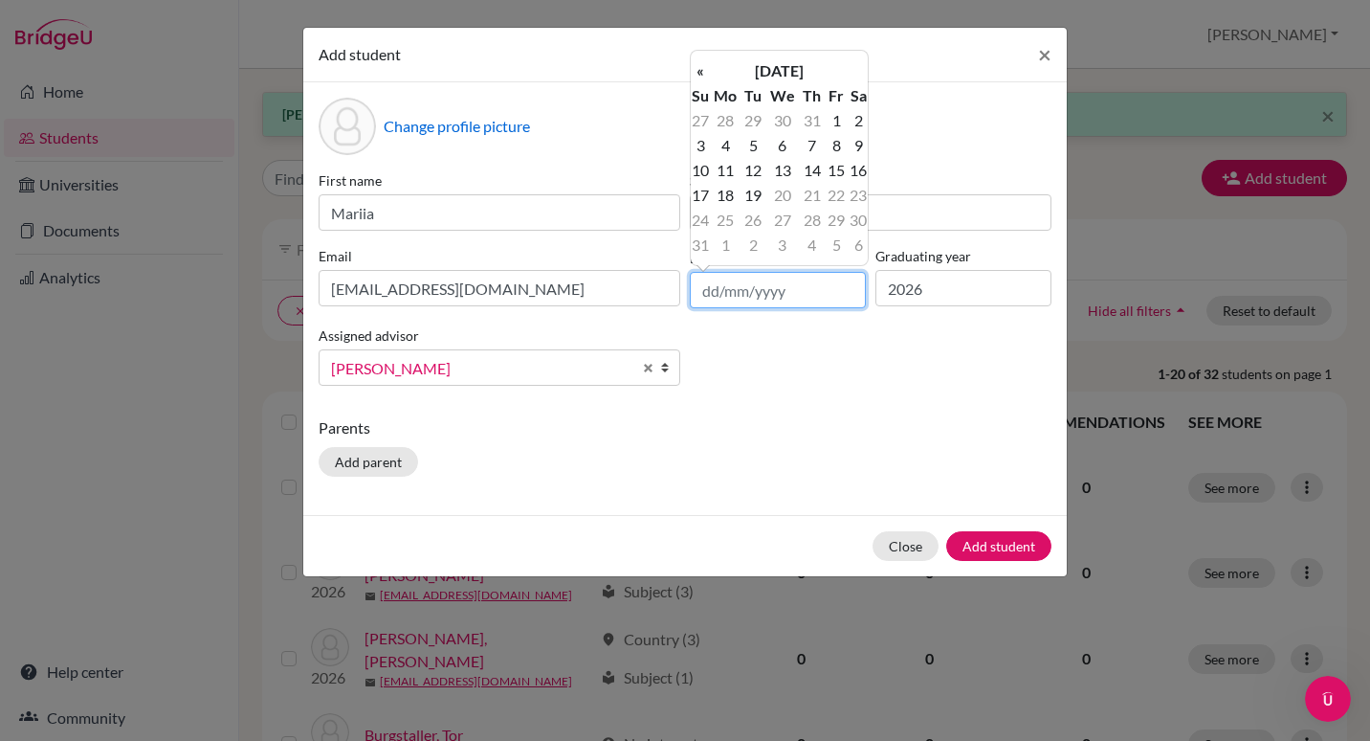
click at [714, 295] on input "text" at bounding box center [778, 290] width 176 height 36
type input "04/01/2008"
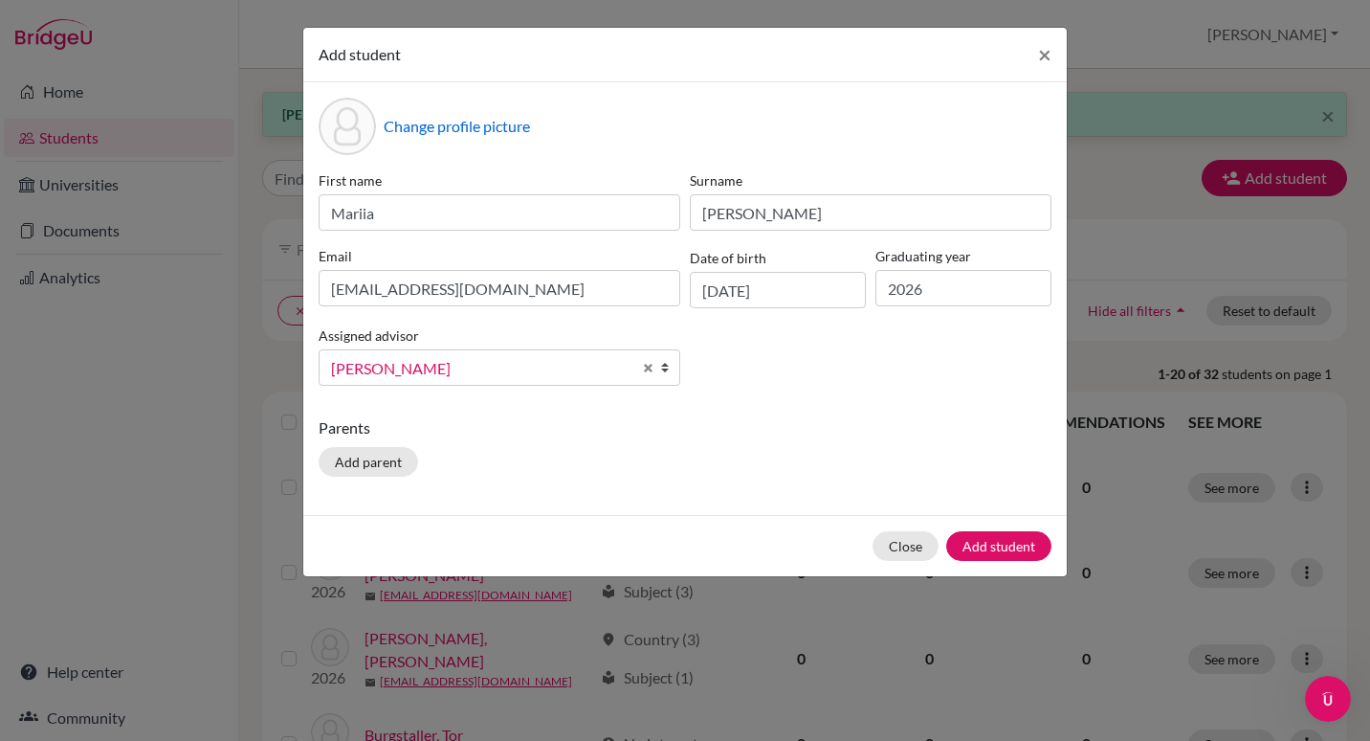
click at [880, 434] on p "Parents" at bounding box center [685, 427] width 733 height 23
click at [721, 404] on div "Change profile picture First name Mariia Surname Moskalenko Email 26-005@isriga…" at bounding box center [685, 298] width 764 height 433
click at [973, 547] on button "Add student" at bounding box center [998, 546] width 105 height 30
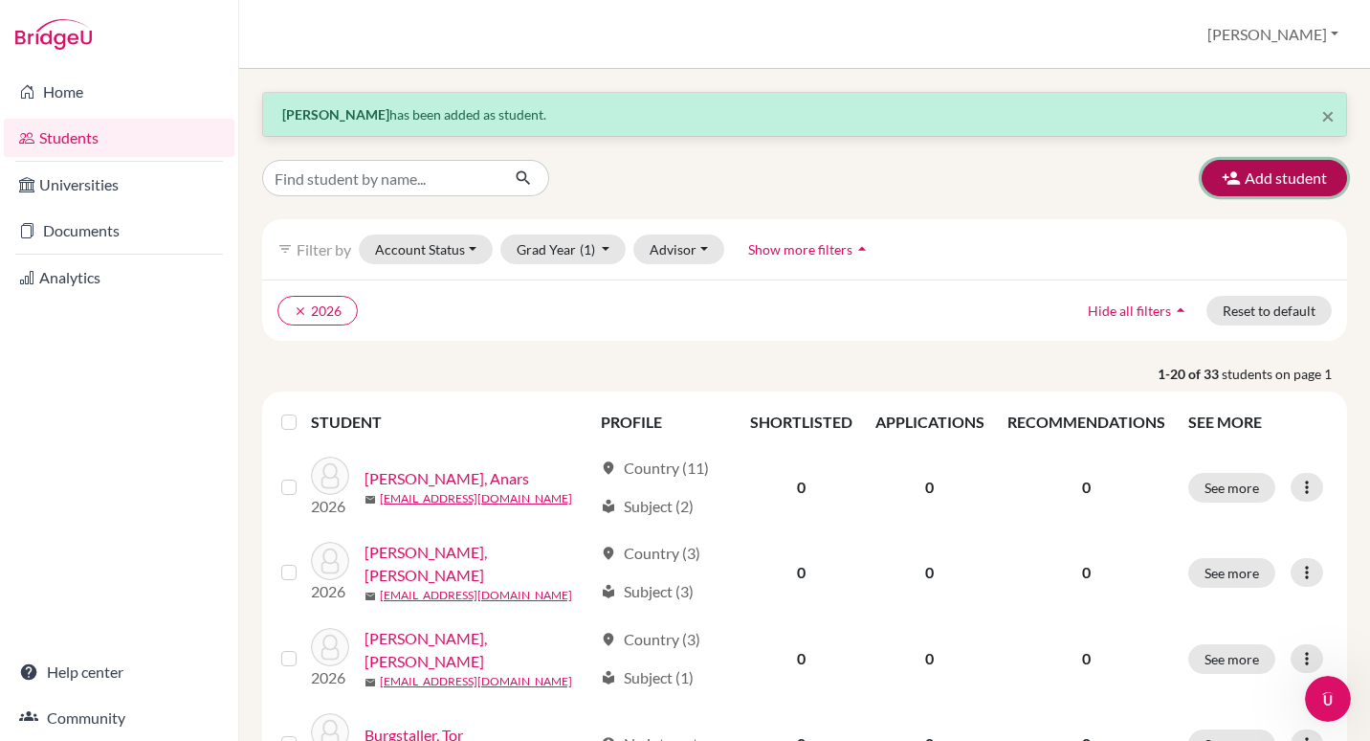
click at [1233, 177] on button "Add student" at bounding box center [1274, 178] width 145 height 36
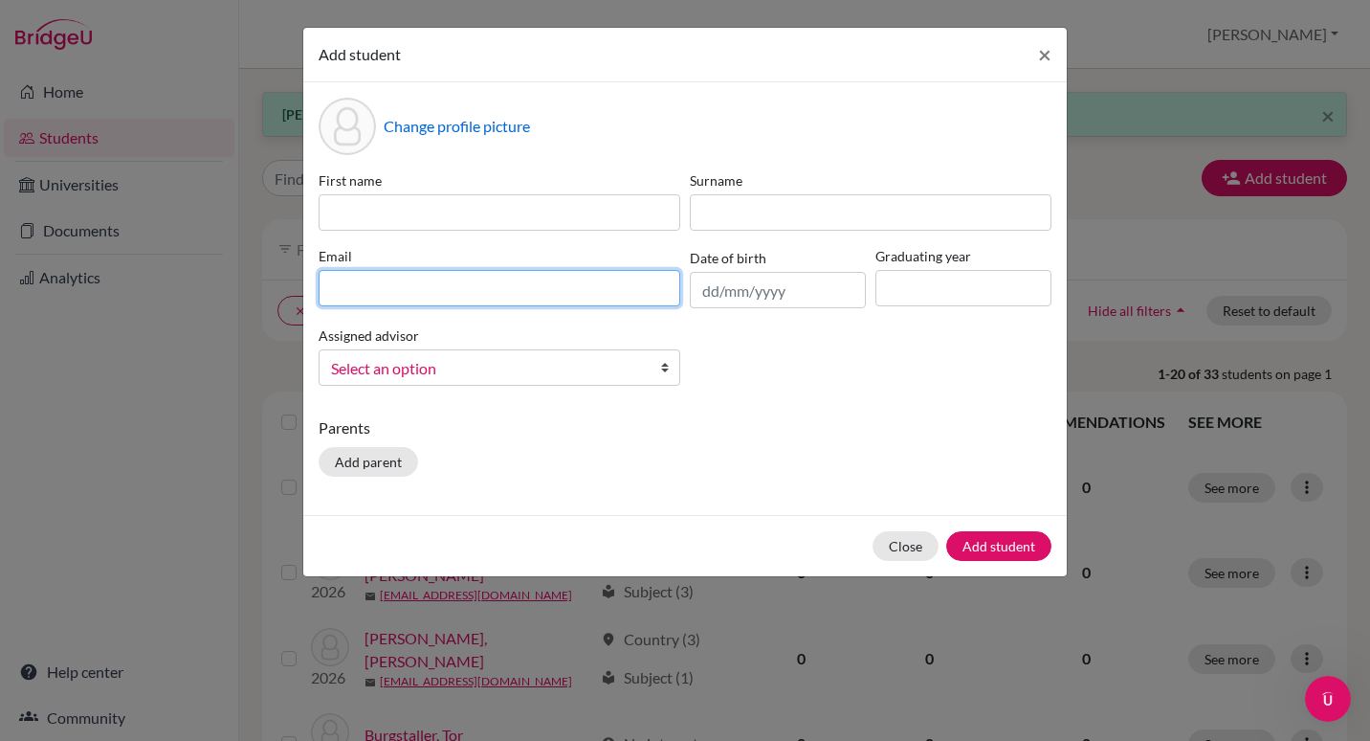
click at [464, 292] on input at bounding box center [500, 288] width 362 height 36
paste input "26-006@isriga.lv"
type input "26-006@isriga.lv"
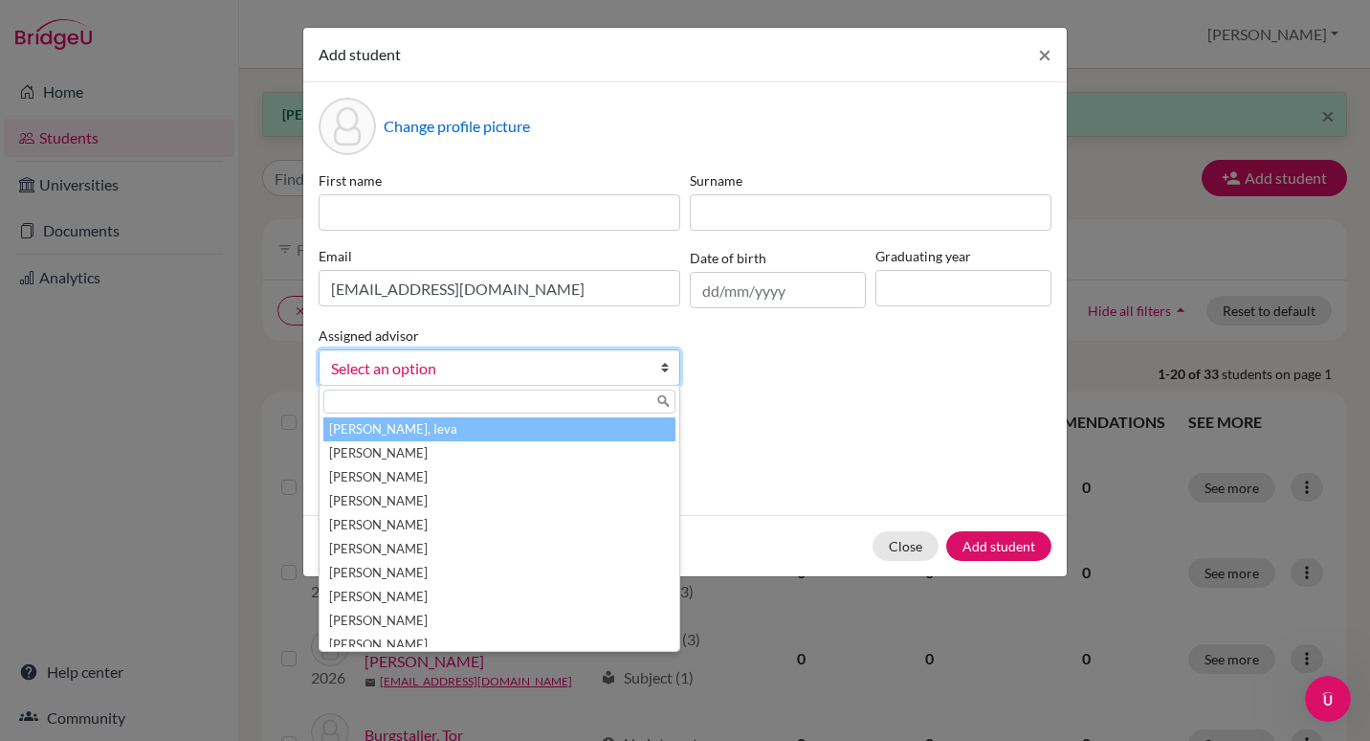
click at [486, 366] on span "Select an option" at bounding box center [487, 368] width 312 height 25
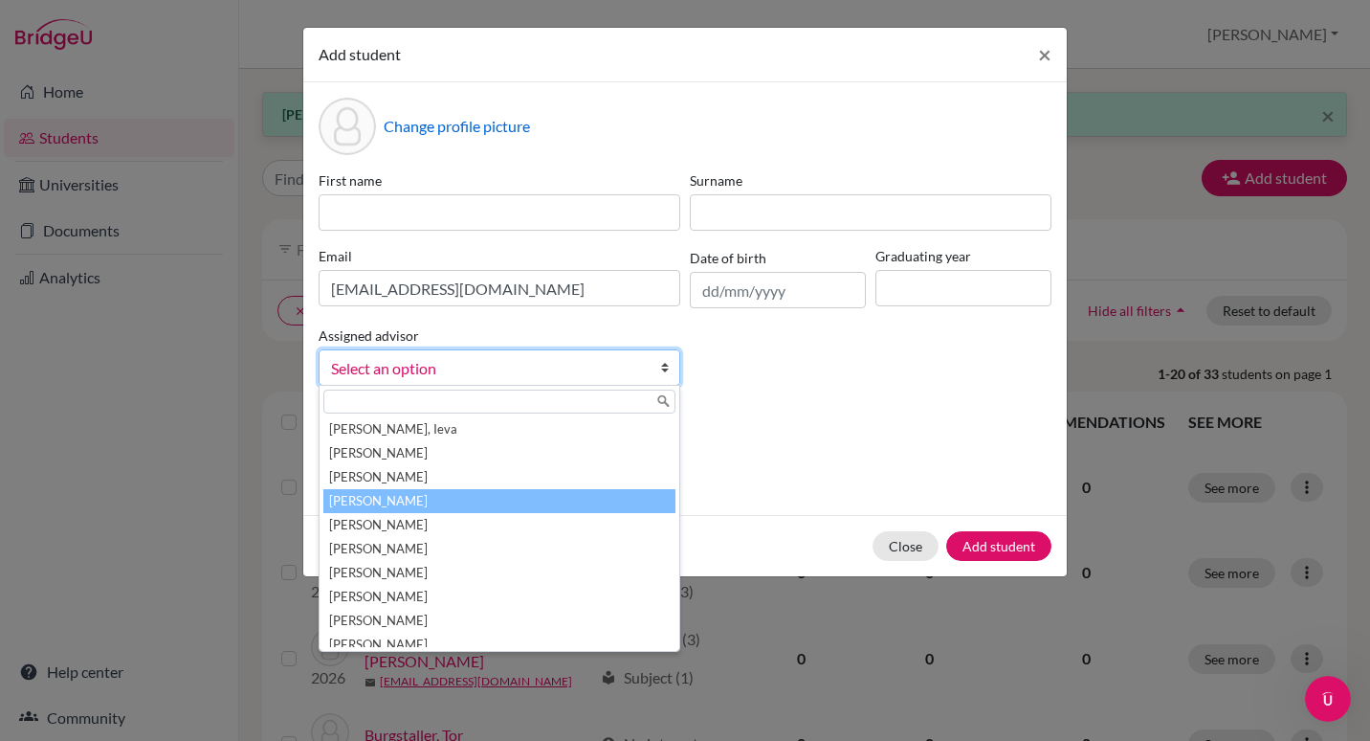
click at [384, 507] on li "Curpek, Michael" at bounding box center [499, 501] width 352 height 24
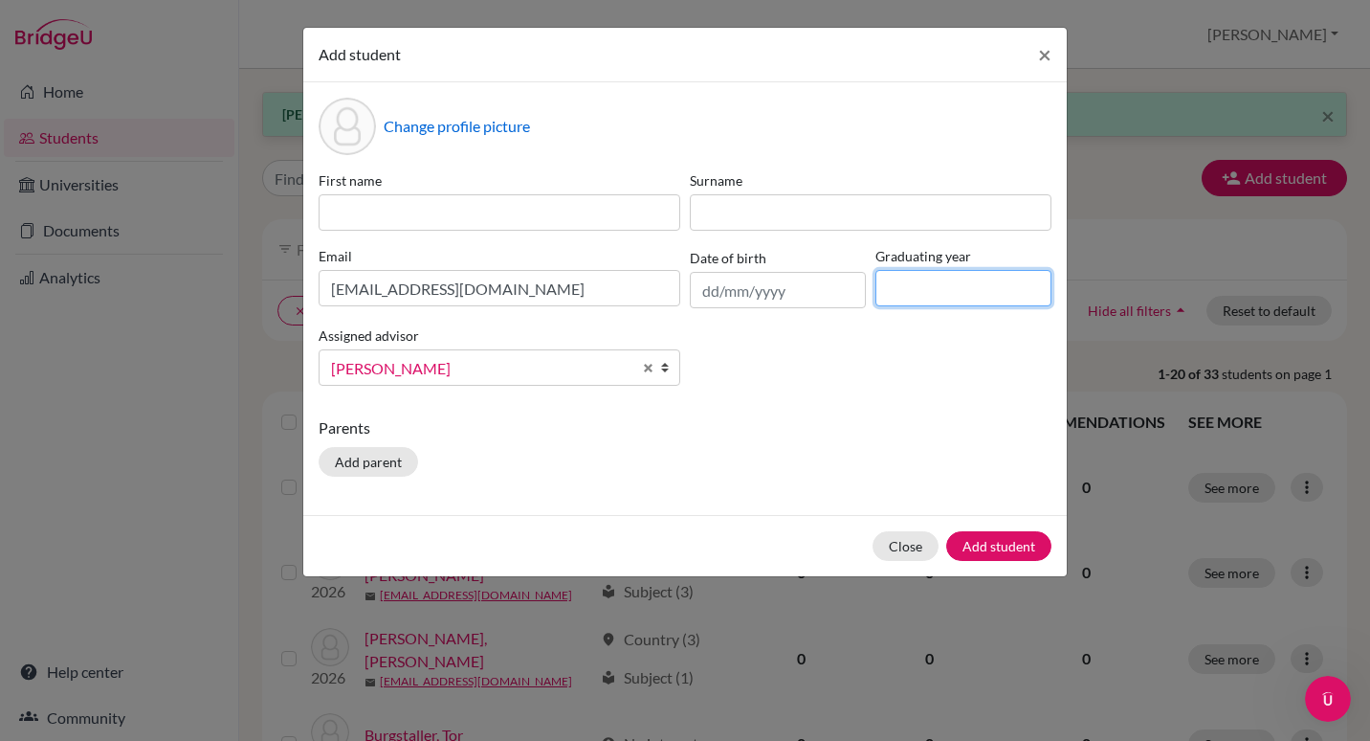
click at [950, 284] on input at bounding box center [964, 288] width 176 height 36
type input "2026"
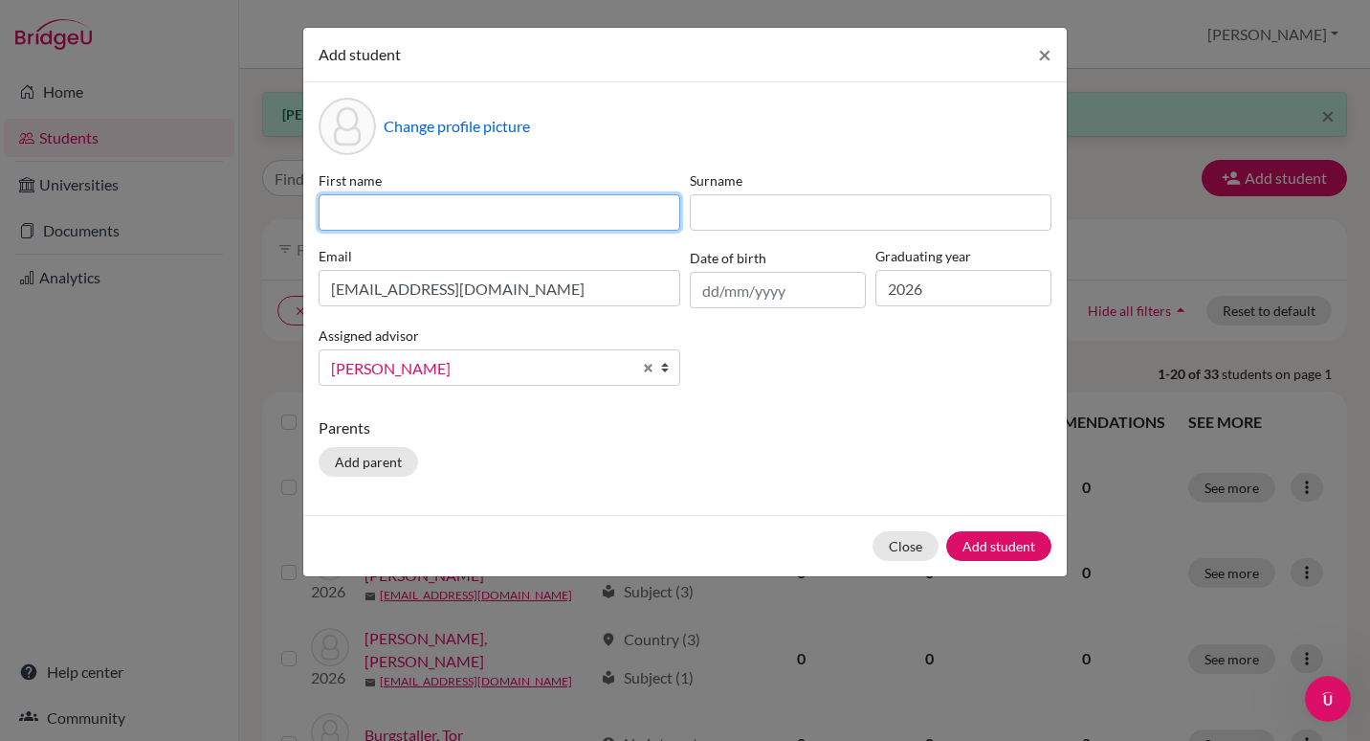
click at [567, 215] on input at bounding box center [500, 212] width 362 height 36
type input "Maya"
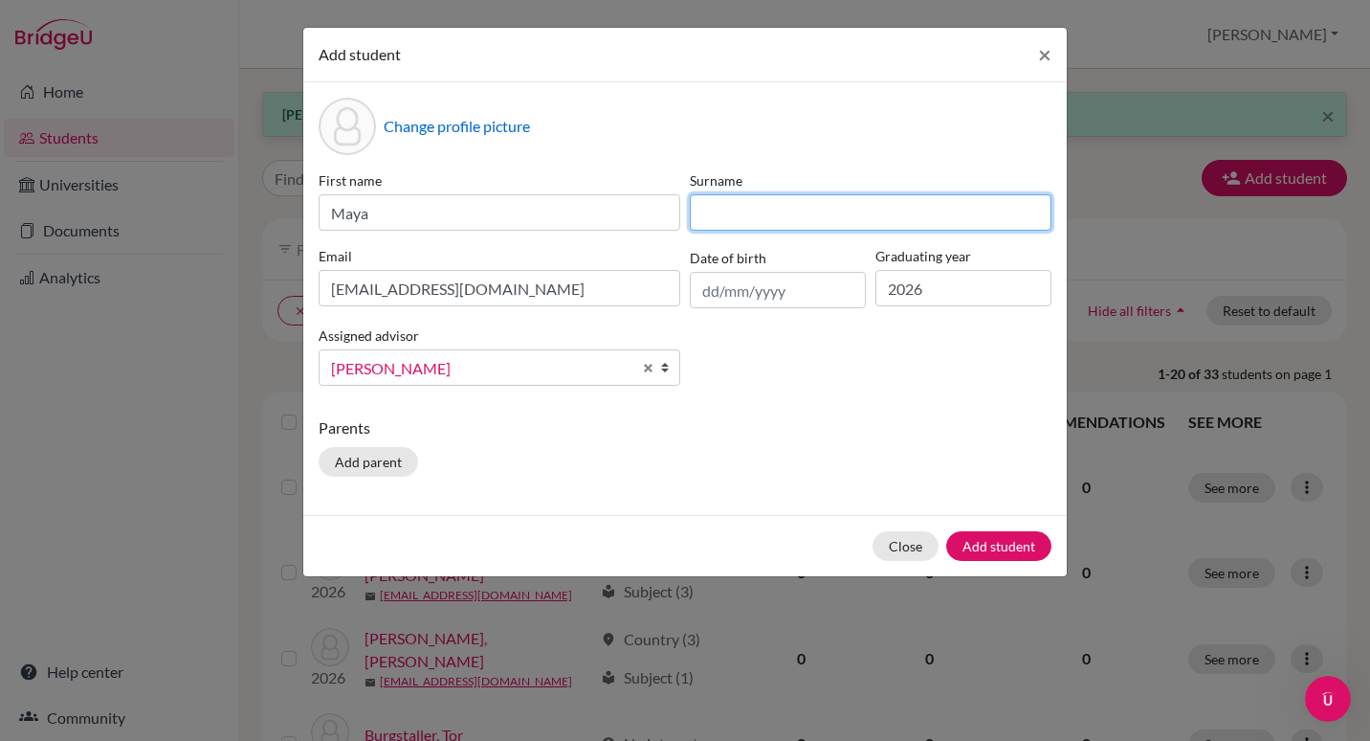
click at [737, 219] on input at bounding box center [871, 212] width 362 height 36
type input "Drivdal"
click at [767, 147] on div "Change profile picture" at bounding box center [685, 126] width 733 height 57
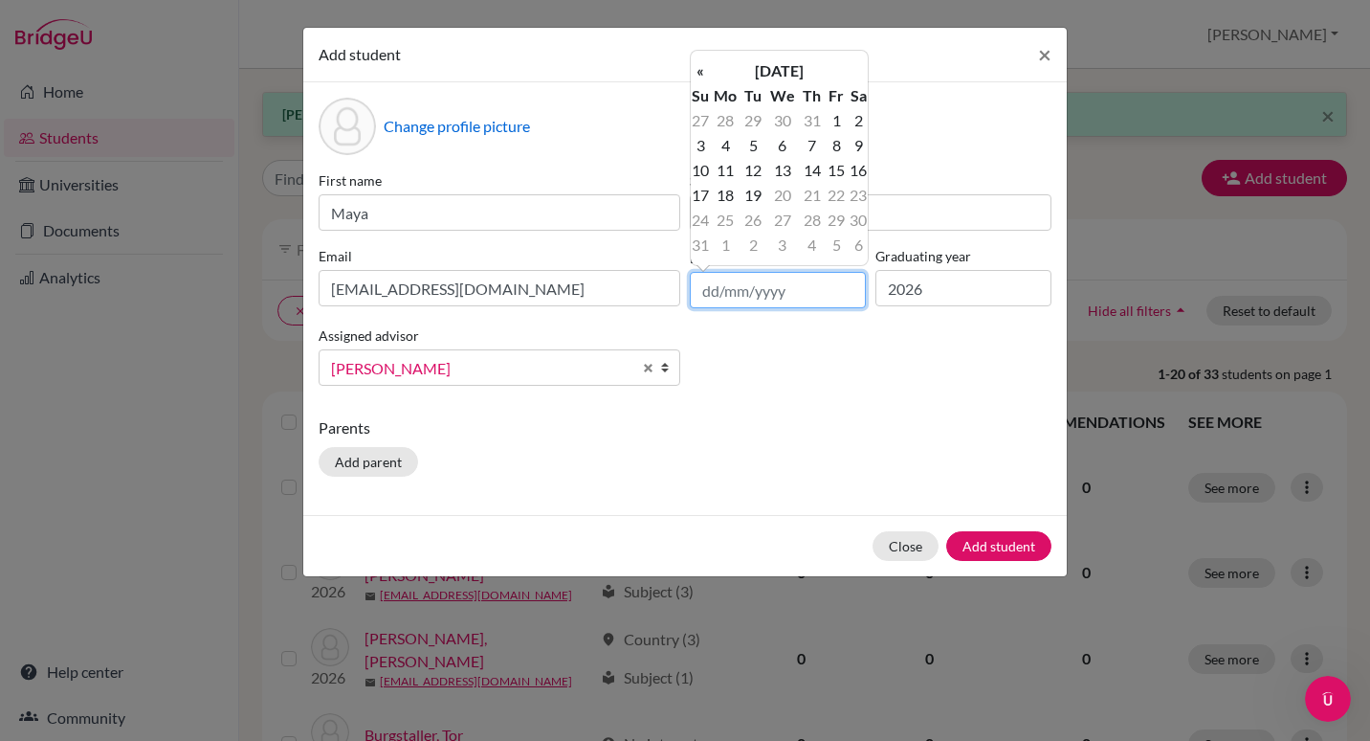
click at [706, 294] on input "text" at bounding box center [778, 290] width 176 height 36
type input "18/09/2007"
click at [878, 341] on div "First name Maya Surname Drivdal Email 26-006@isriga.lv Date of birth 18/09/2007…" at bounding box center [685, 285] width 743 height 231
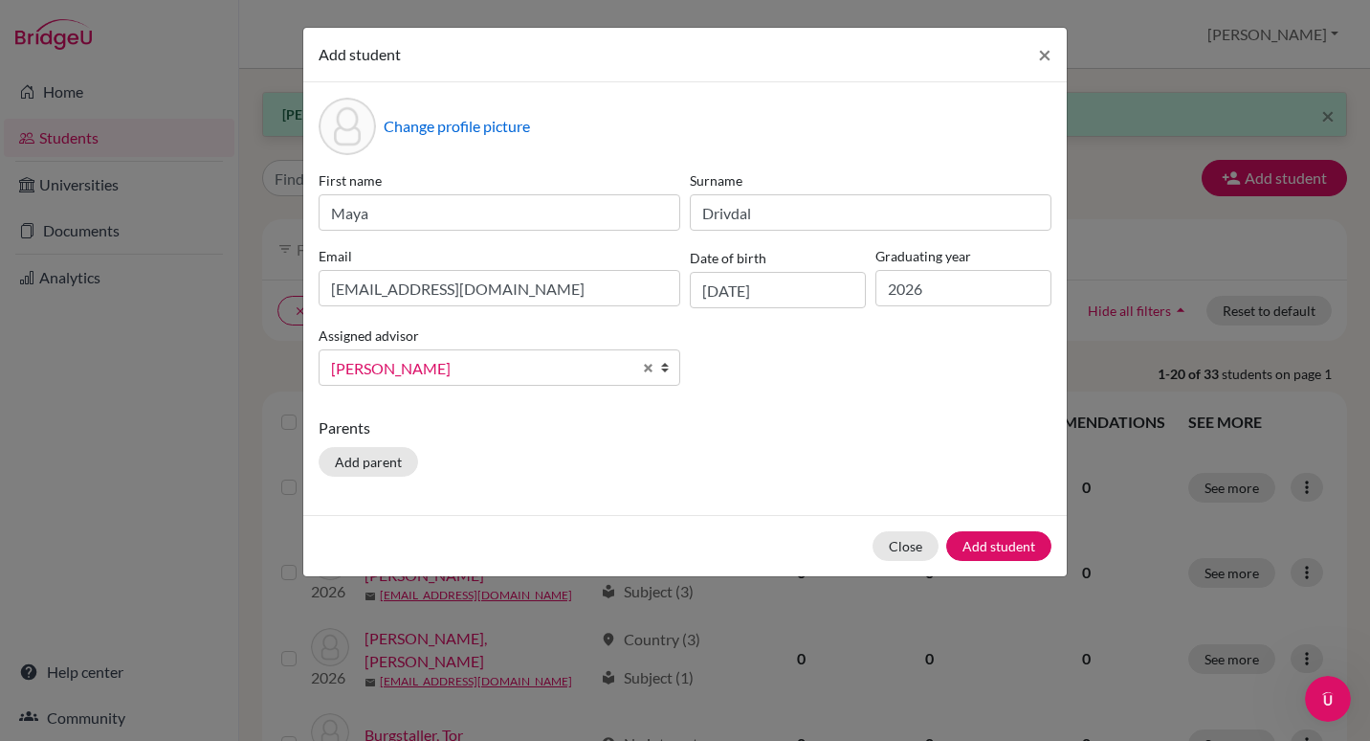
click at [869, 381] on div "First name Maya Surname Drivdal Email 26-006@isriga.lv Date of birth 18/09/2007…" at bounding box center [685, 285] width 743 height 231
click at [995, 546] on button "Add student" at bounding box center [998, 546] width 105 height 30
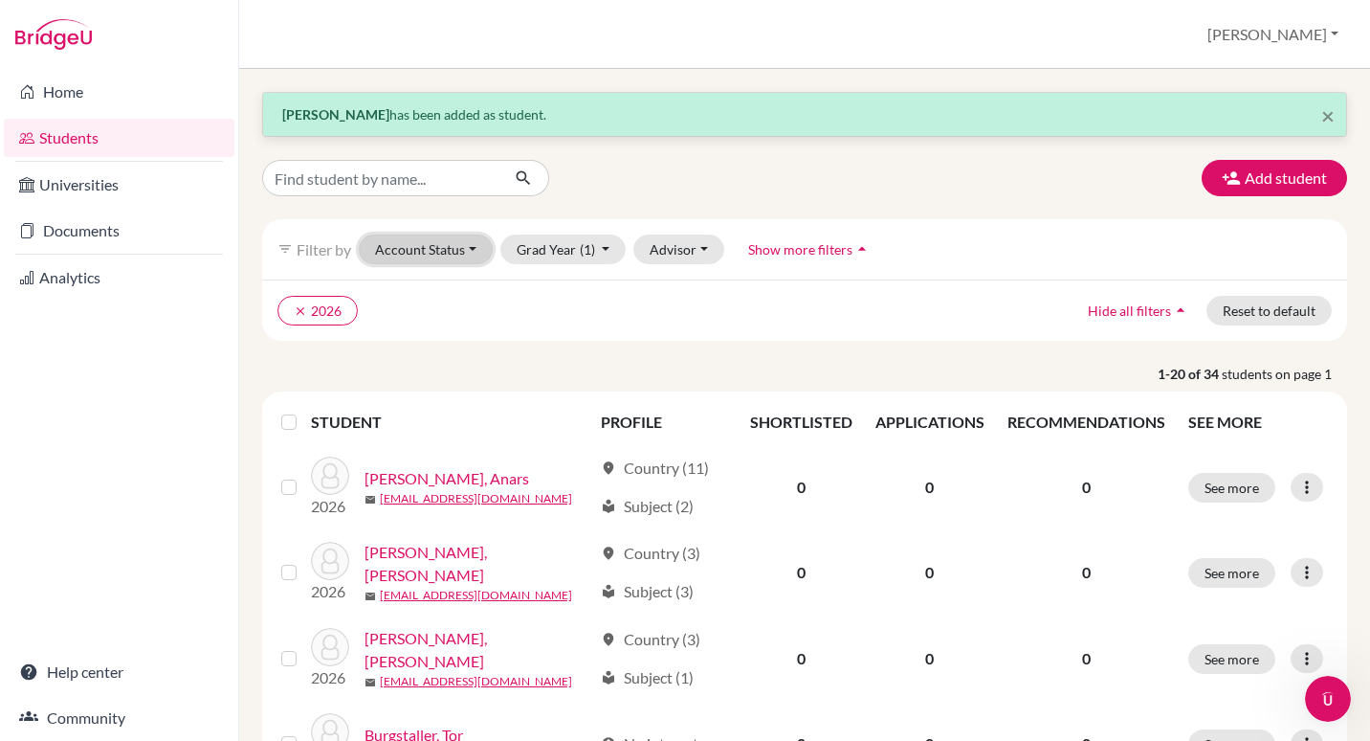
click at [465, 255] on button "Account Status" at bounding box center [426, 249] width 134 height 30
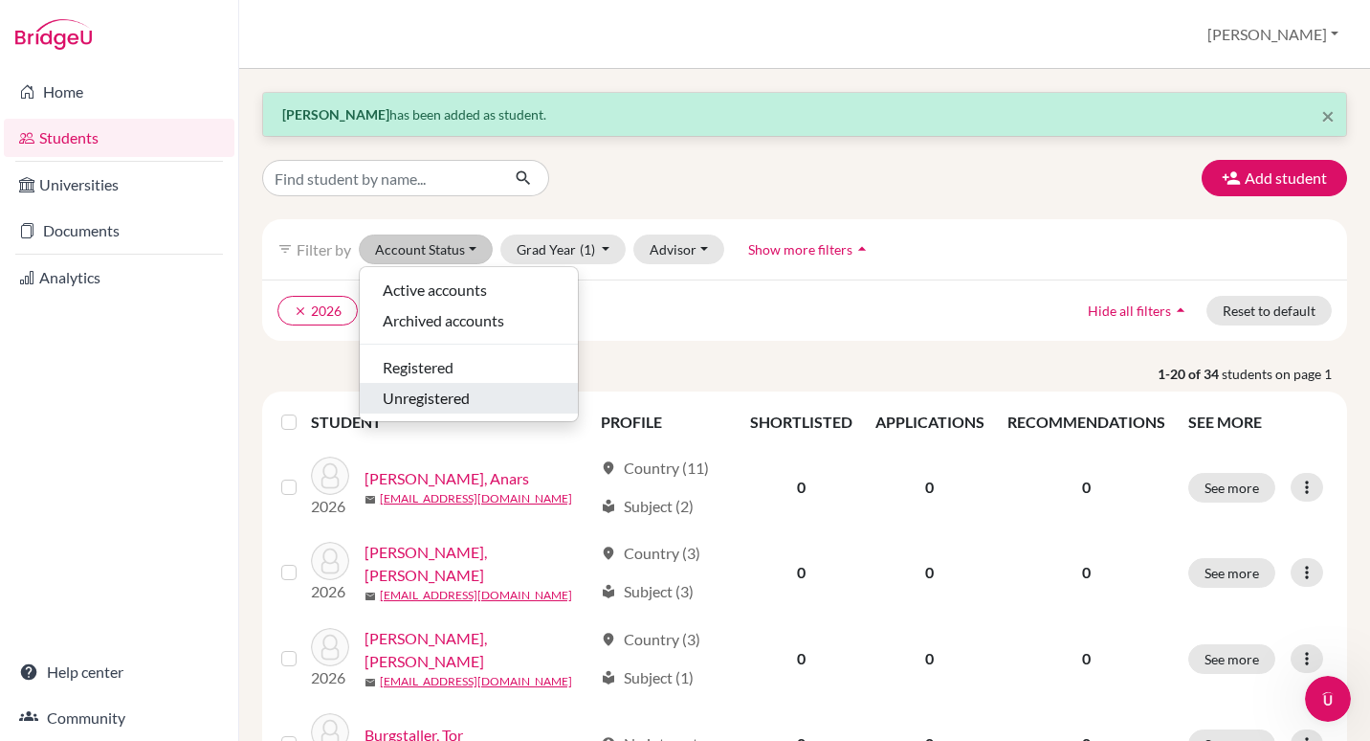
click at [437, 395] on span "Unregistered" at bounding box center [426, 398] width 87 height 23
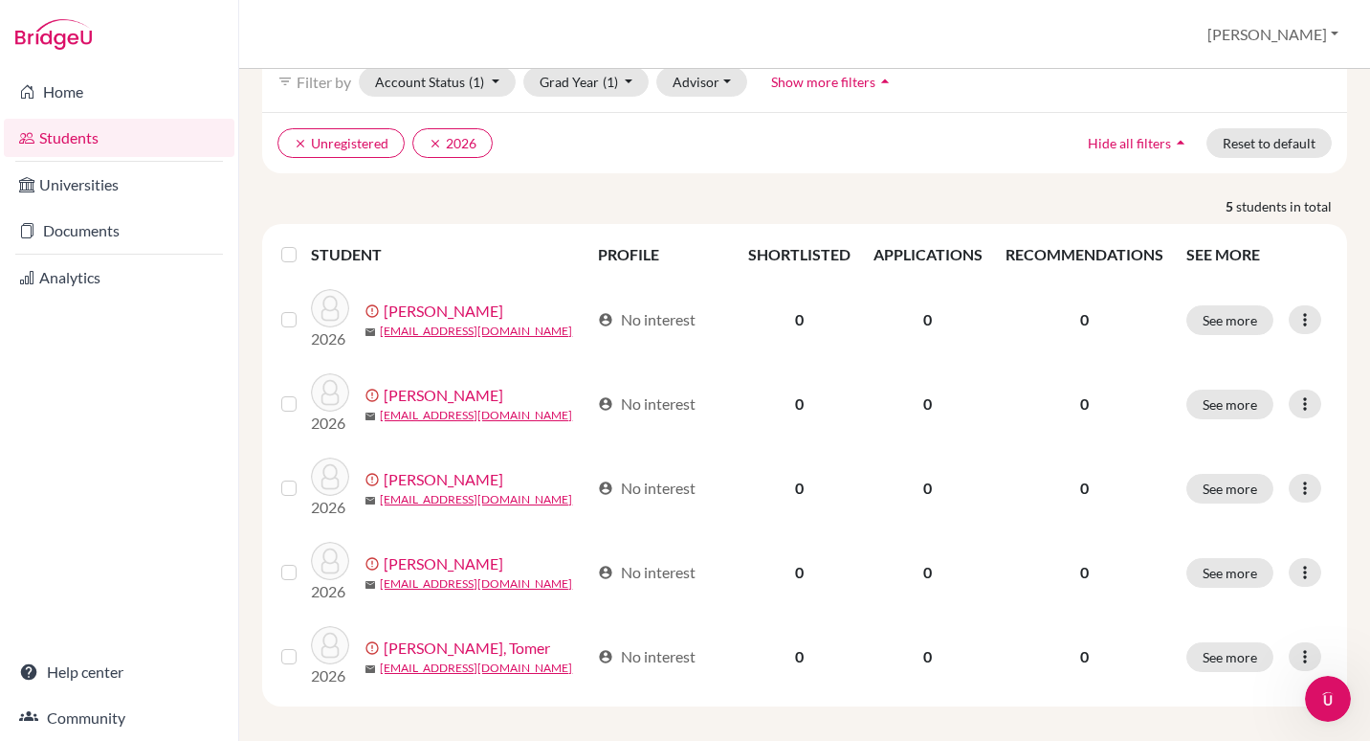
scroll to position [179, 0]
